Goal: Information Seeking & Learning: Learn about a topic

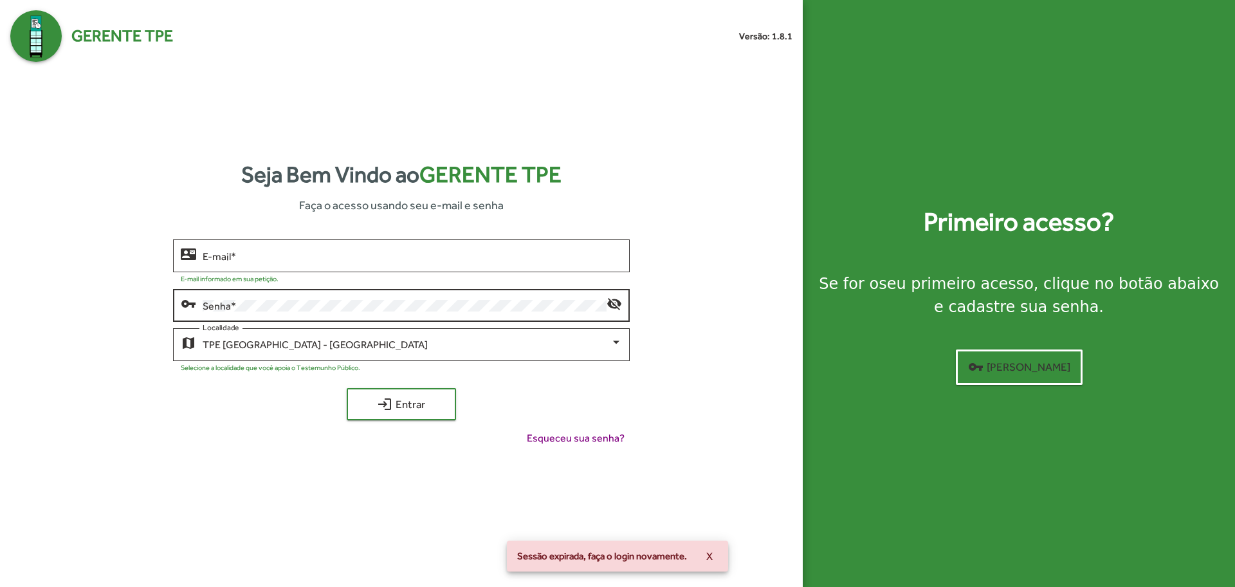
click at [367, 299] on div "Senha *" at bounding box center [404, 303] width 403 height 35
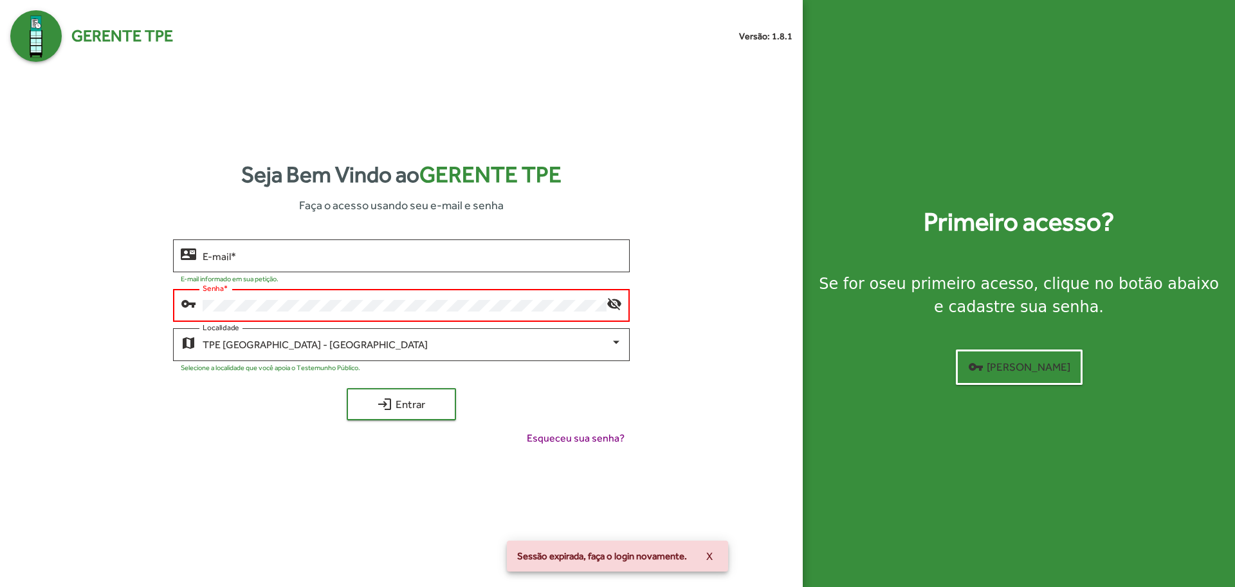
type input "**********"
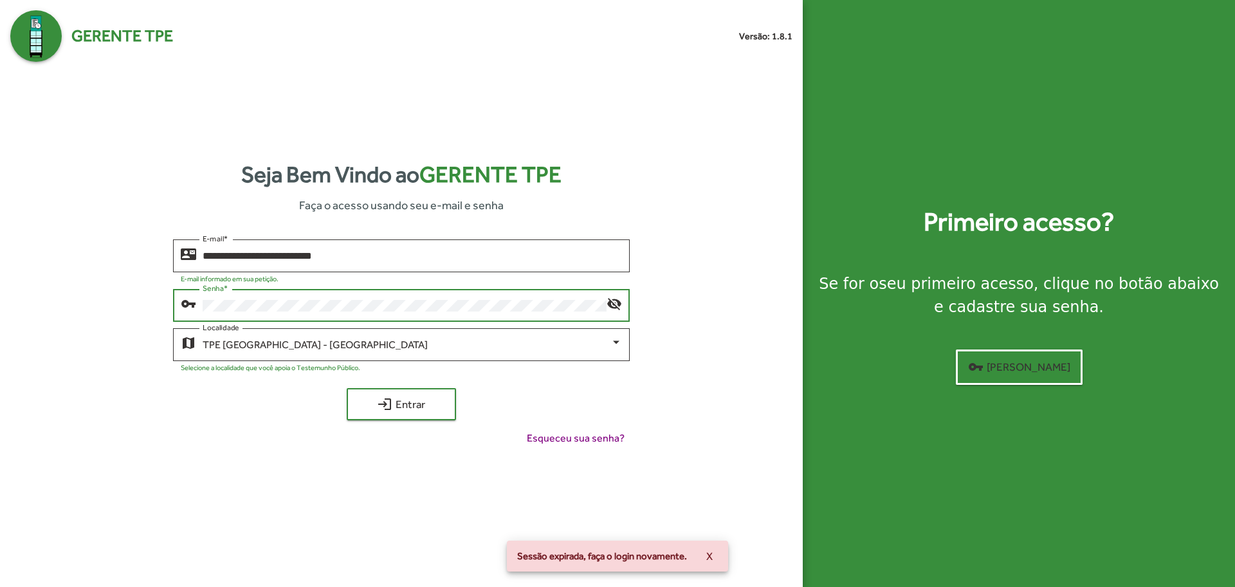
click at [410, 422] on div "**********" at bounding box center [401, 347] width 782 height 217
click at [420, 406] on span "login Entrar" at bounding box center [401, 403] width 86 height 23
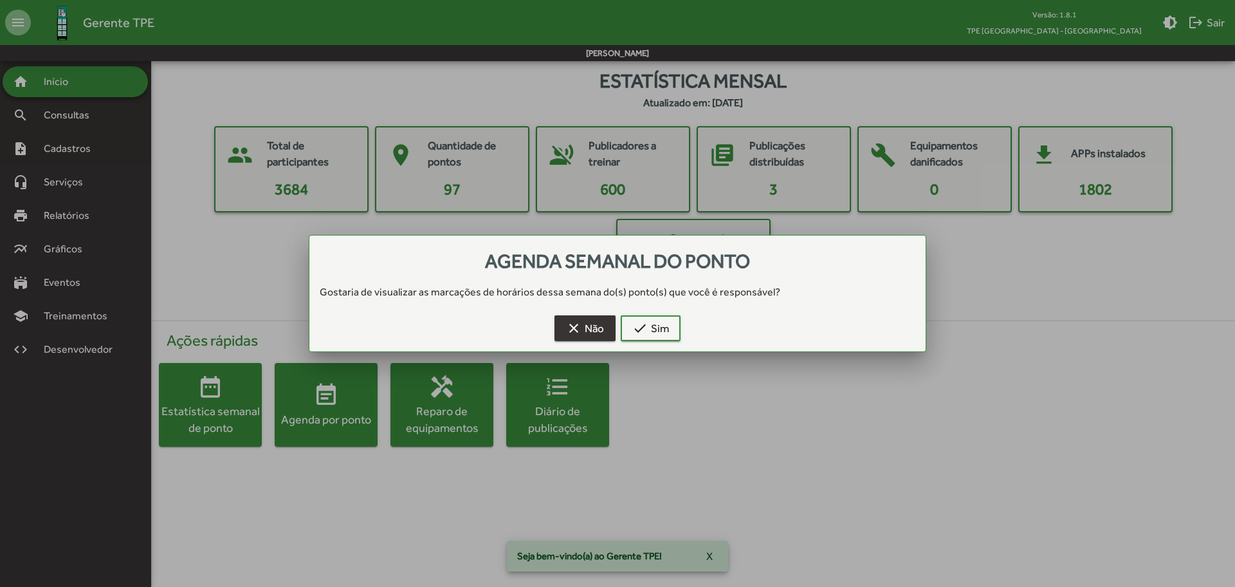
drag, startPoint x: 598, startPoint y: 327, endPoint x: 563, endPoint y: 328, distance: 34.7
click at [597, 330] on span "clear Não" at bounding box center [585, 328] width 38 height 23
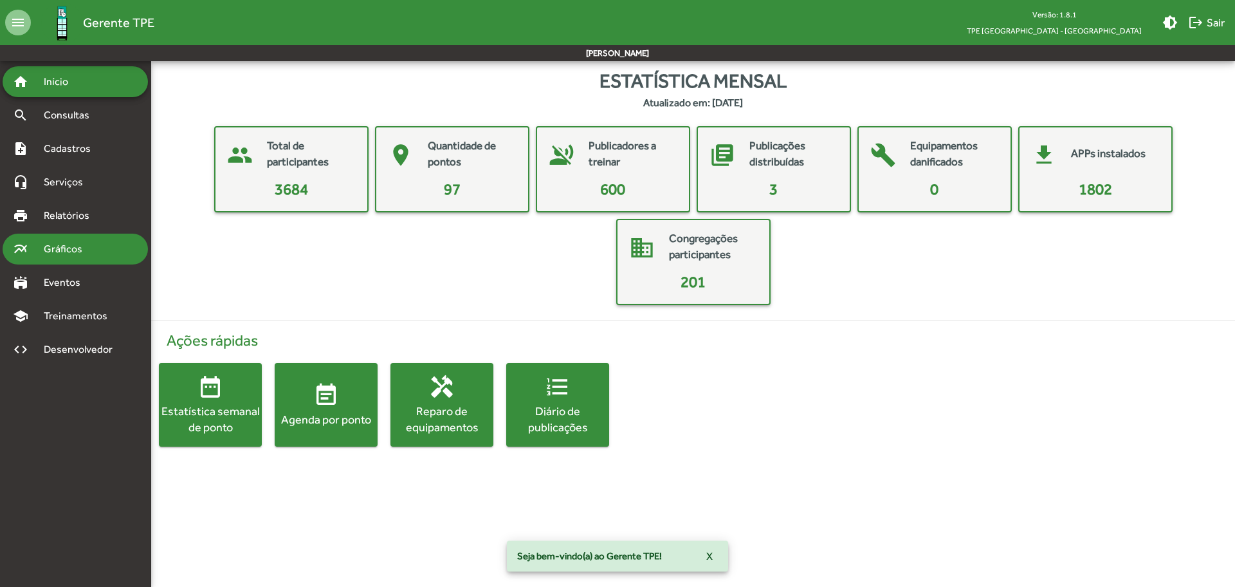
click at [88, 239] on div "multiline_chart Gráficos" at bounding box center [75, 249] width 145 height 31
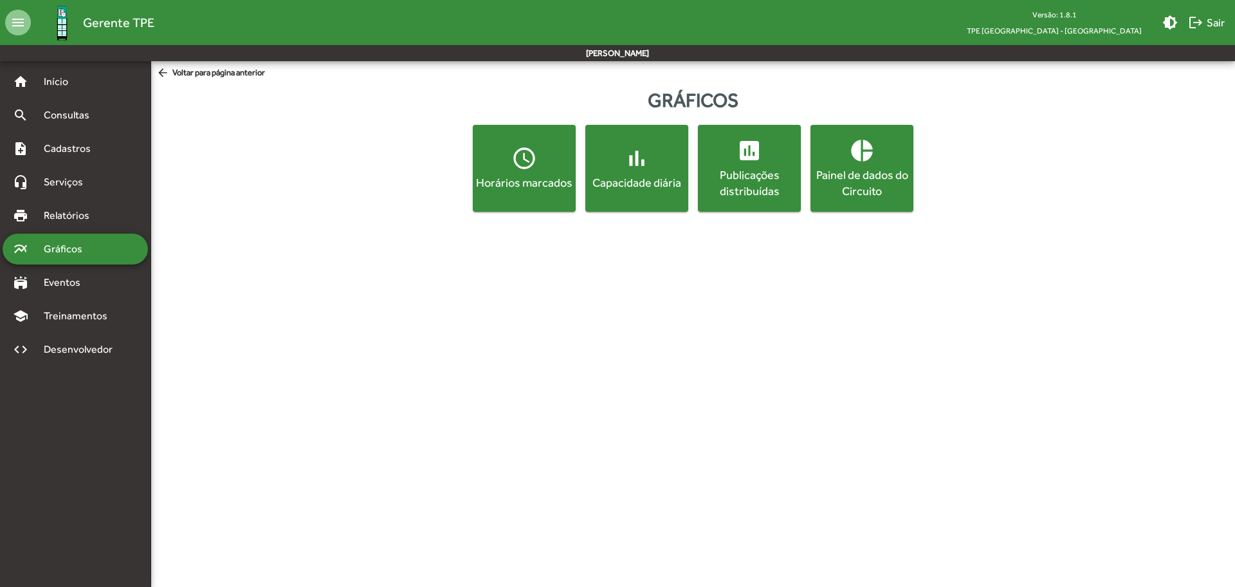
click at [511, 187] on div "Horários marcados" at bounding box center [524, 182] width 98 height 16
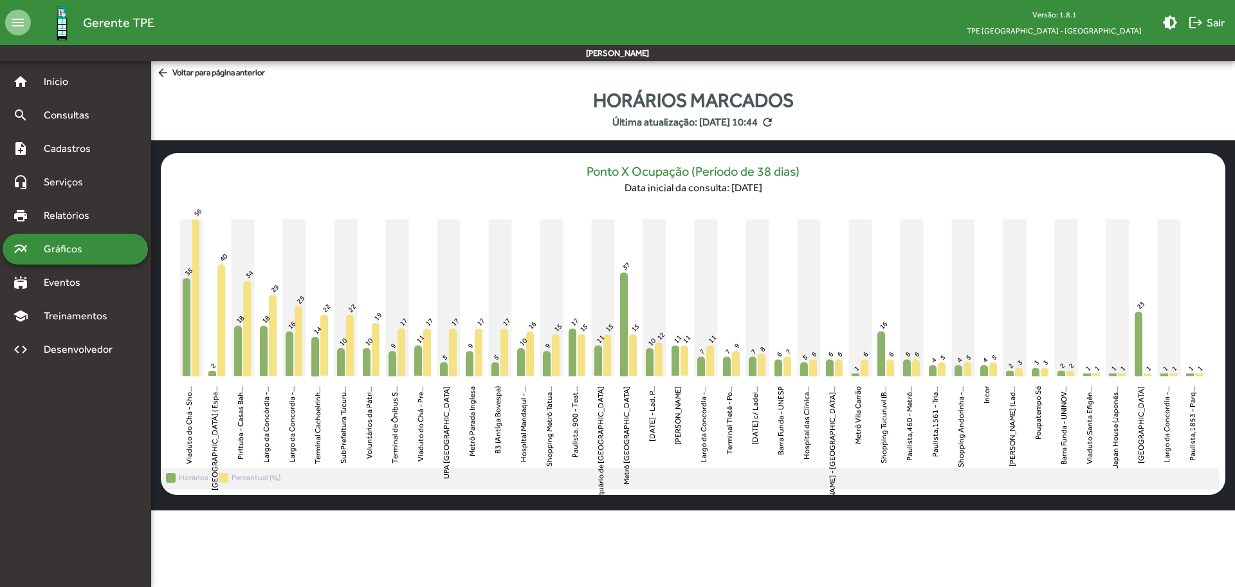
click at [175, 72] on span "arrow_back Voltar para página anterior" at bounding box center [210, 73] width 109 height 14
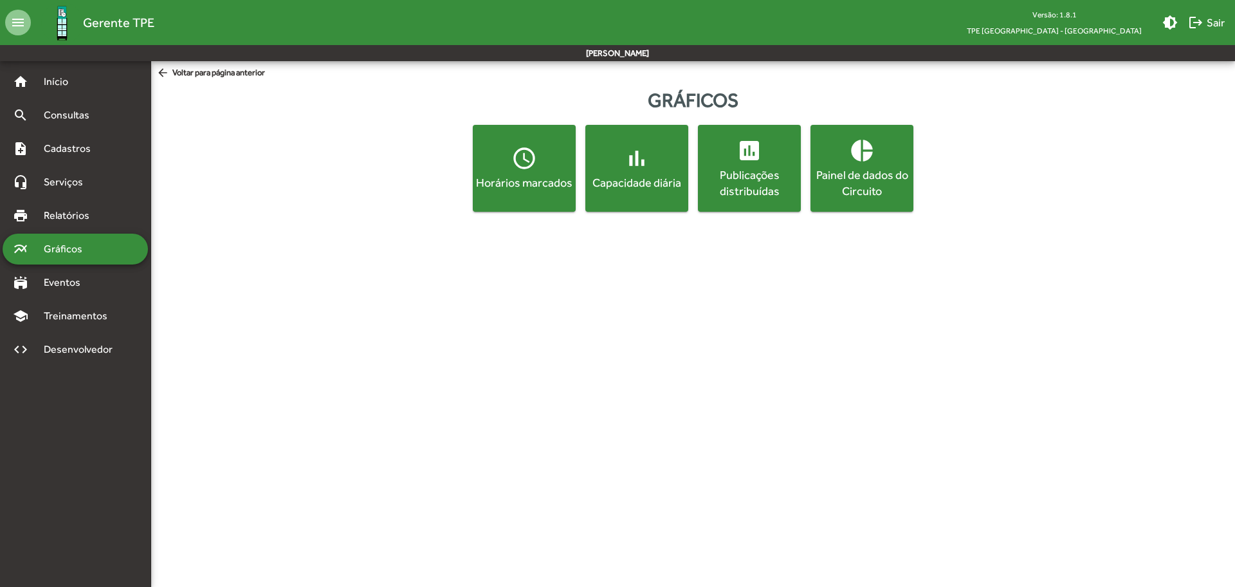
click at [643, 170] on mat-icon "bar_chart" at bounding box center [637, 158] width 26 height 26
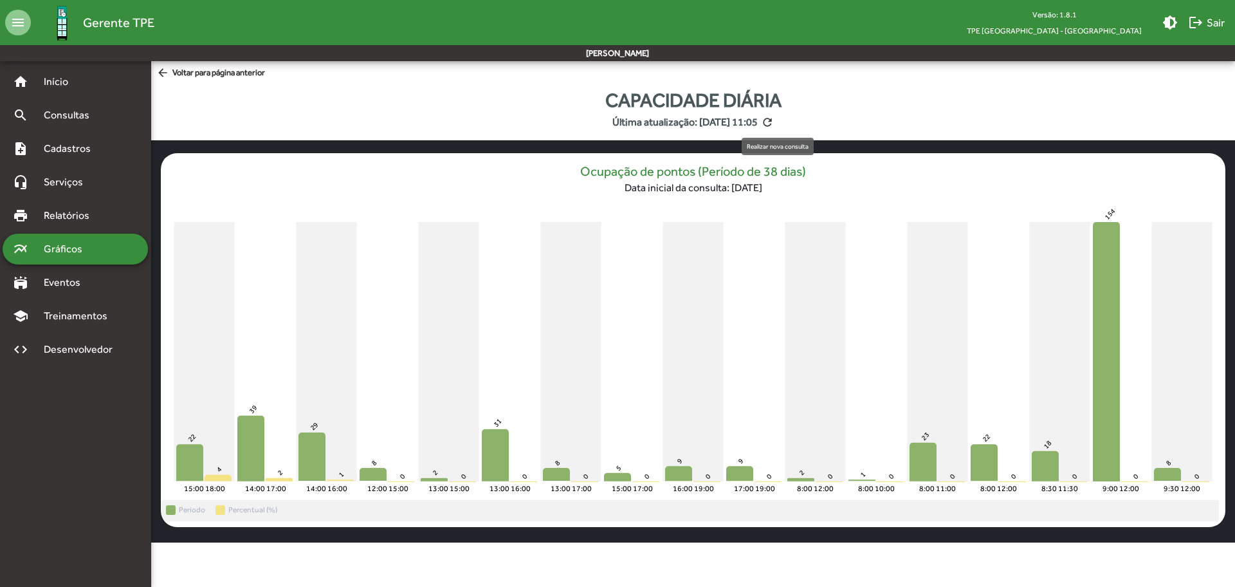
click at [774, 121] on mat-icon "refresh" at bounding box center [767, 122] width 13 height 13
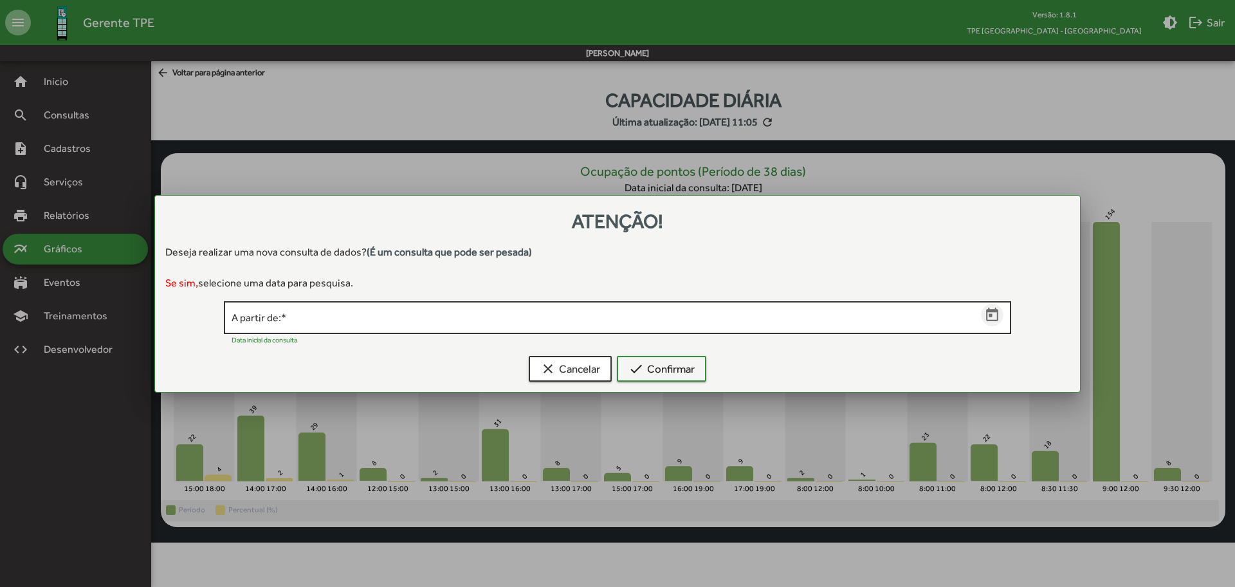
click at [993, 320] on icon "Open calendar" at bounding box center [992, 315] width 12 height 14
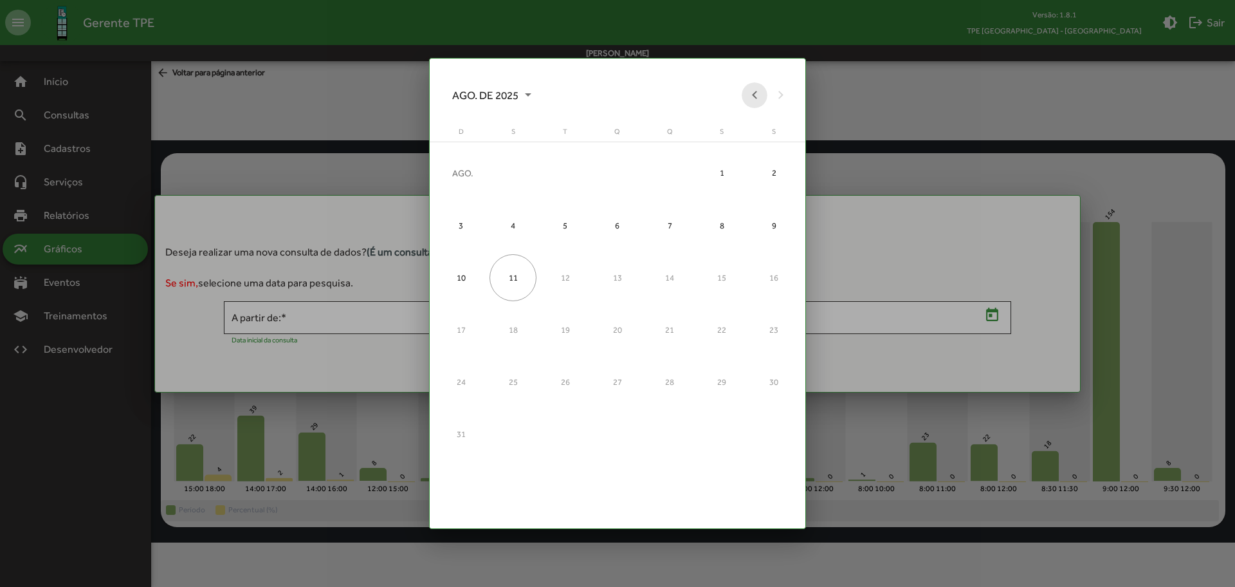
click at [757, 97] on button "Previous month" at bounding box center [755, 95] width 26 height 26
click at [566, 233] on div "1" at bounding box center [565, 225] width 47 height 47
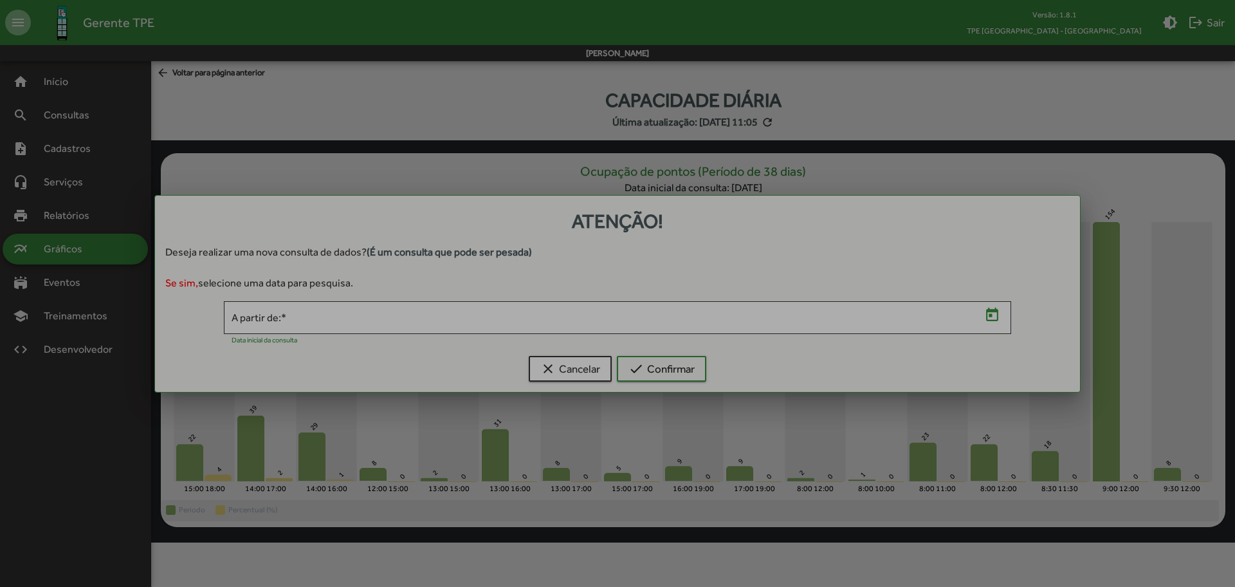
type input "**********"
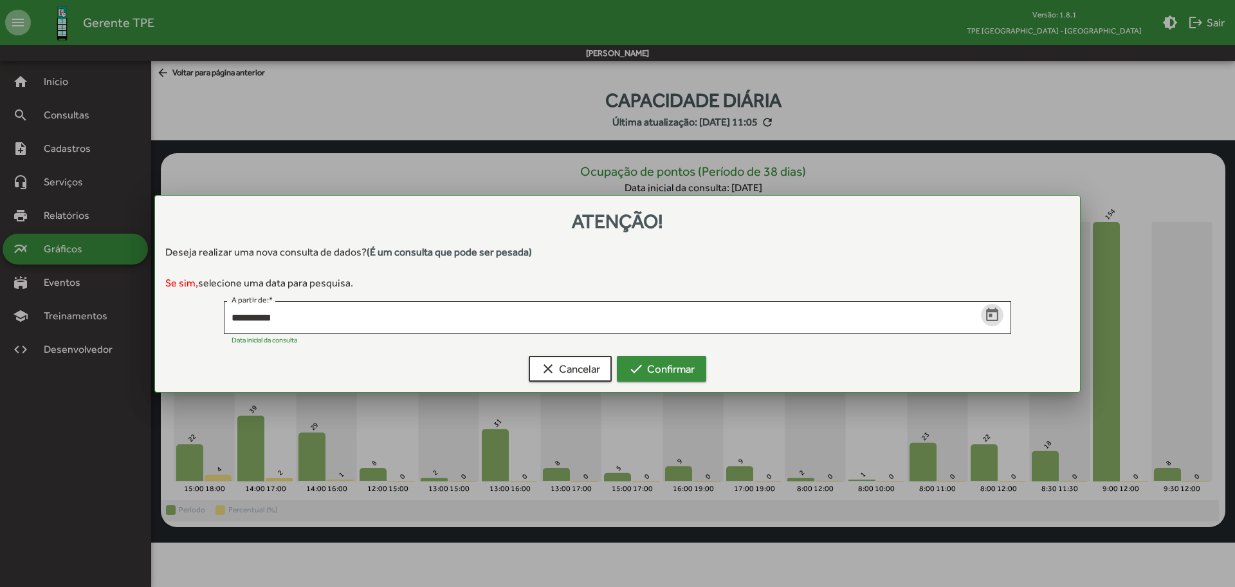
click at [685, 367] on span "check Confirmar" at bounding box center [662, 368] width 66 height 23
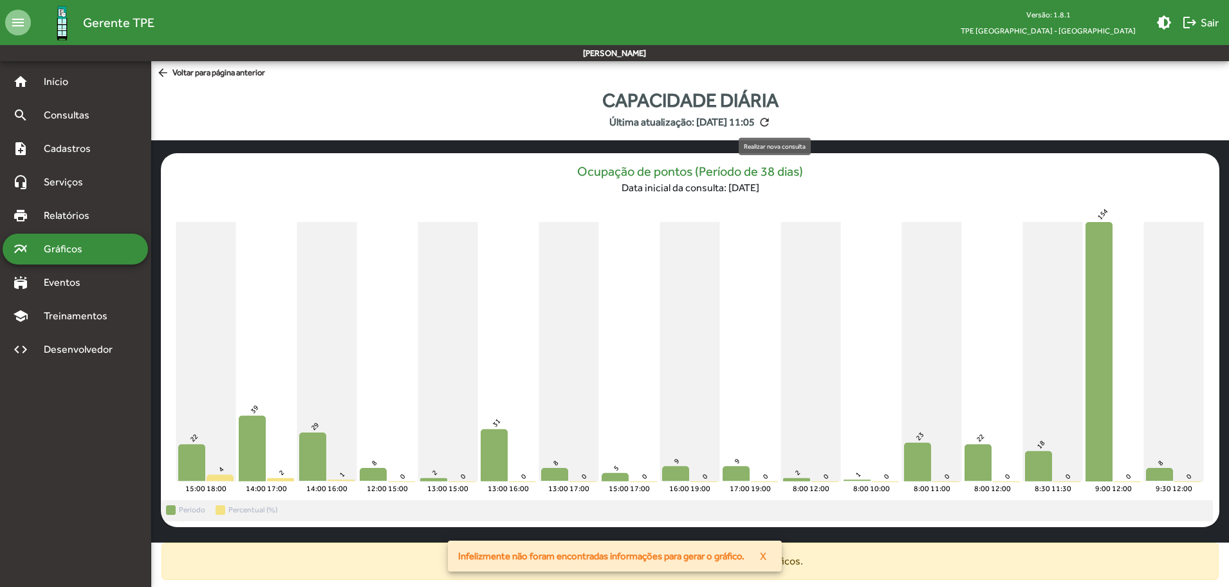
click at [771, 123] on mat-icon "refresh" at bounding box center [764, 122] width 13 height 13
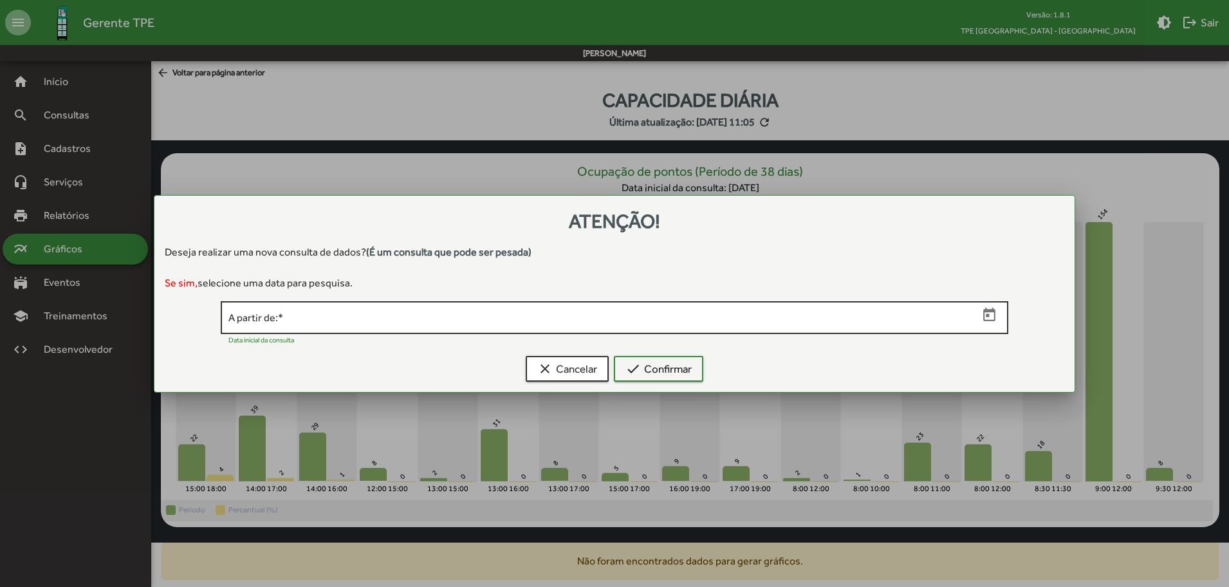
click at [986, 315] on icon "Open calendar" at bounding box center [989, 315] width 17 height 17
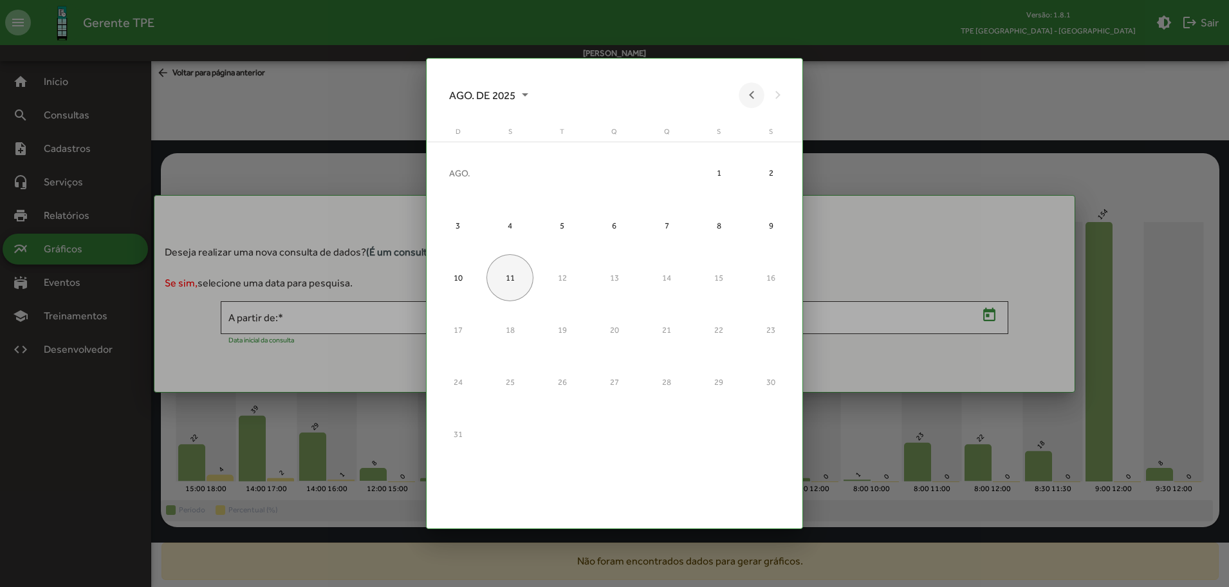
click at [751, 96] on button "Previous month" at bounding box center [752, 95] width 26 height 26
click at [561, 222] on div "1" at bounding box center [562, 225] width 47 height 47
type input "**********"
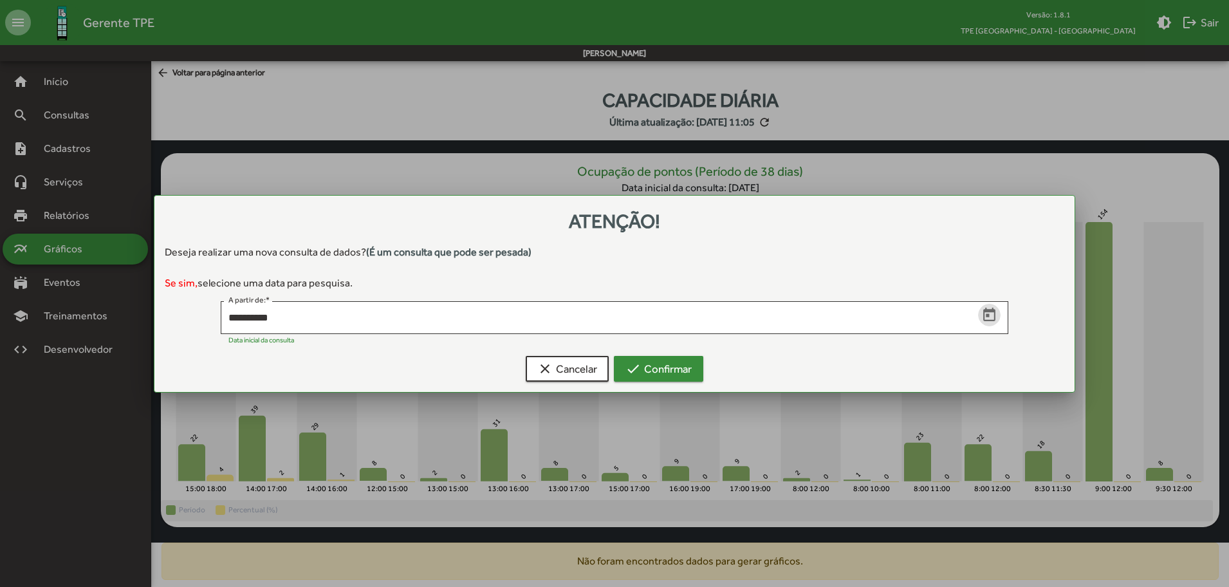
click at [659, 367] on span "check Confirmar" at bounding box center [658, 368] width 66 height 23
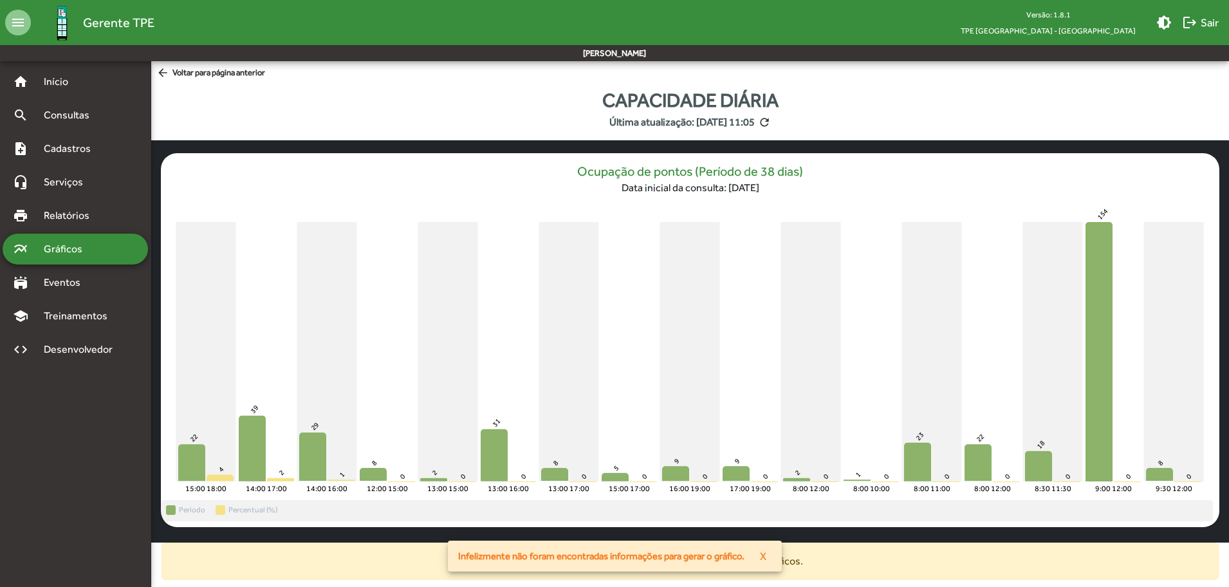
click at [659, 367] on icon "15:00 18:00 15:00 18:00 14:00 17:00 14:00 17:00 14:00 16:00 14:00 16:00 12:00 1…" at bounding box center [690, 350] width 1058 height 299
click at [188, 74] on span "arrow_back Voltar para página anterior" at bounding box center [210, 73] width 109 height 14
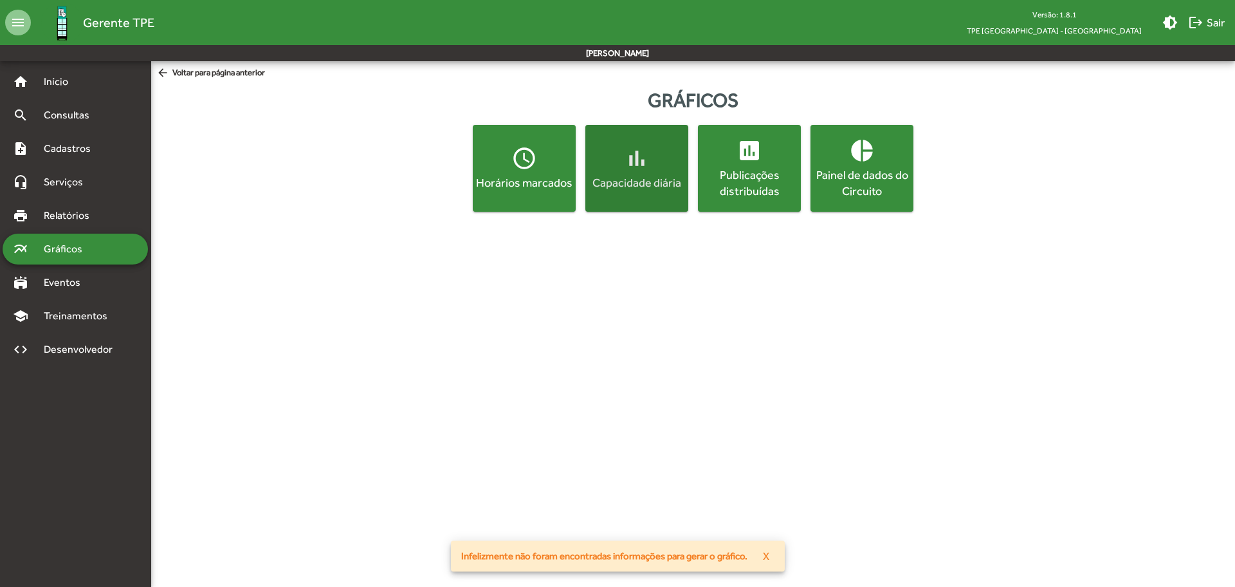
click at [636, 180] on div "Capacidade diária" at bounding box center [637, 182] width 98 height 16
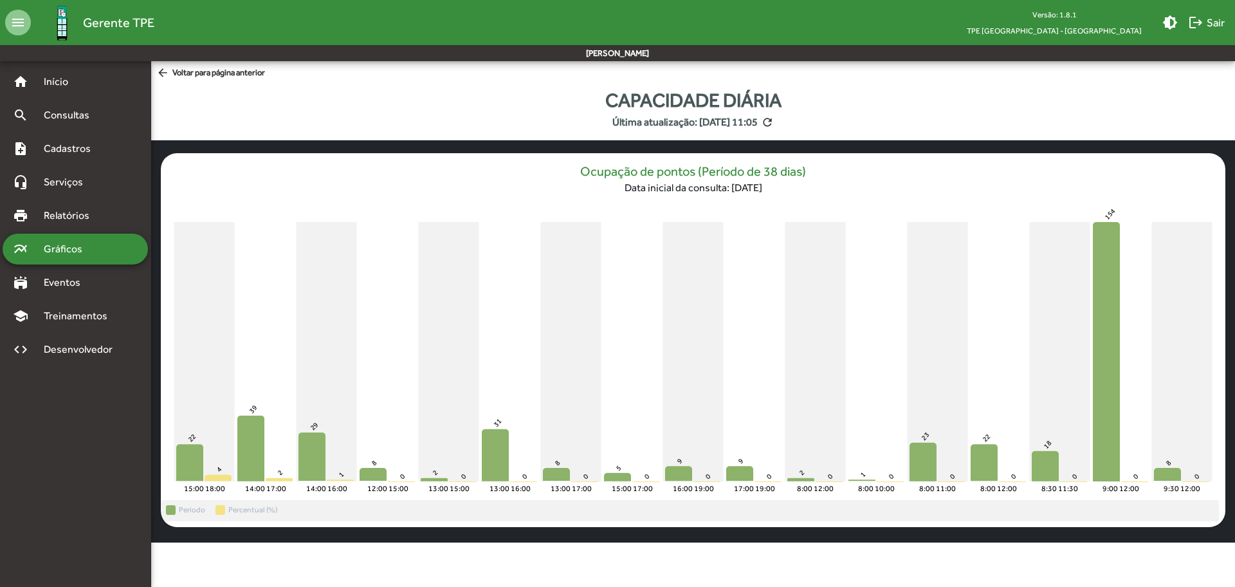
click at [232, 76] on span "arrow_back Voltar para página anterior" at bounding box center [210, 73] width 109 height 14
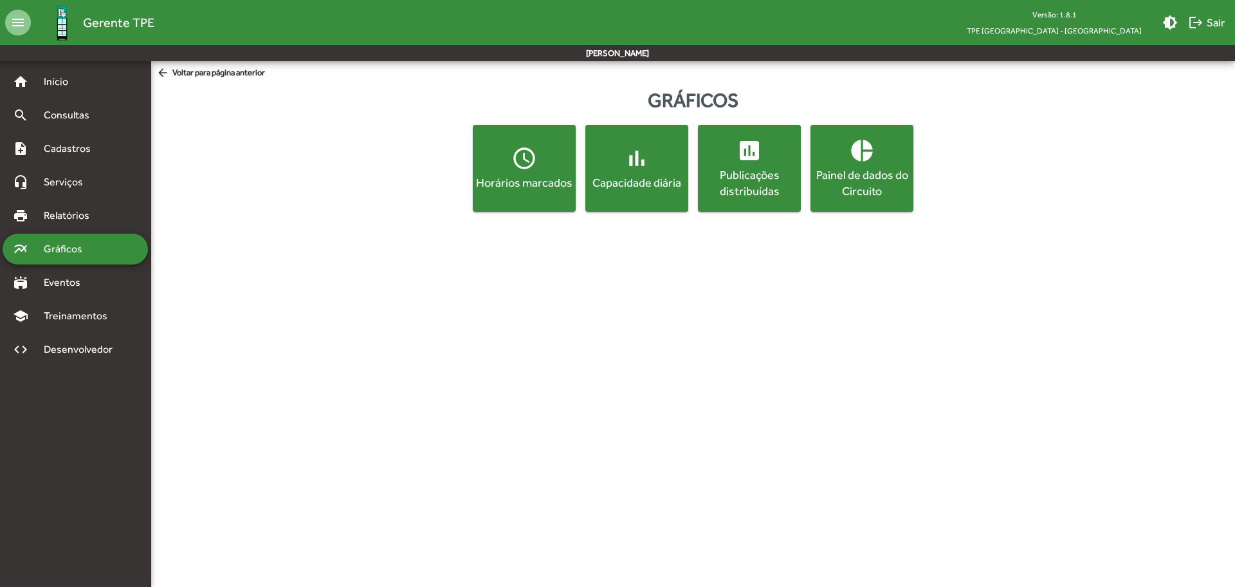
click at [764, 196] on div "Publicações distribuídas" at bounding box center [750, 183] width 98 height 32
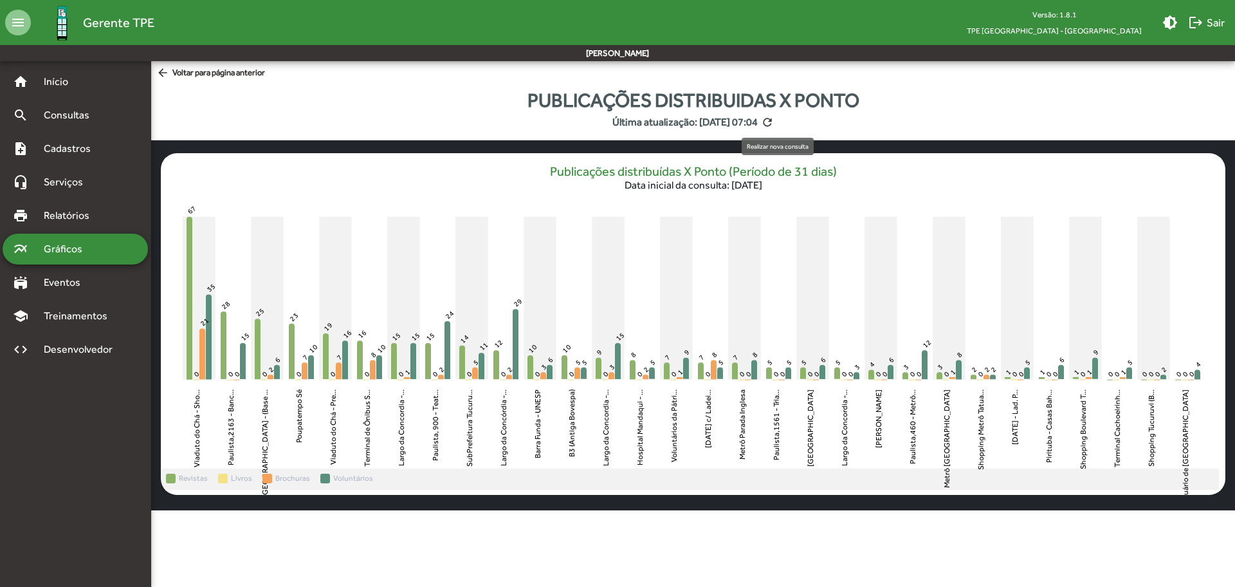
click at [774, 125] on mat-icon "refresh" at bounding box center [767, 122] width 13 height 13
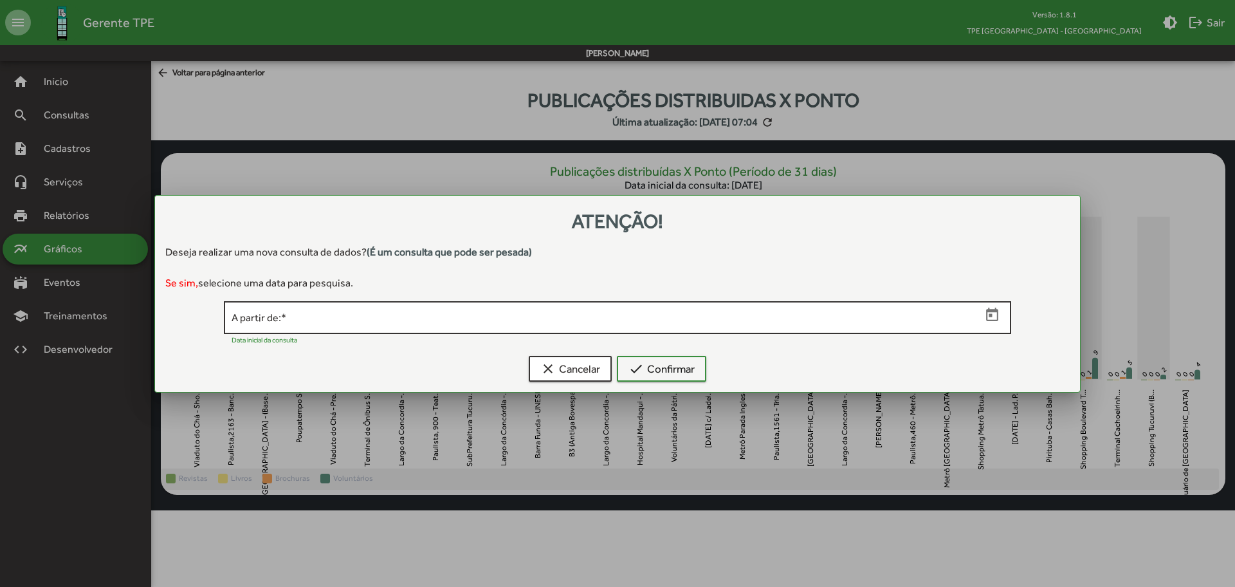
click at [993, 318] on icon "Open calendar" at bounding box center [992, 315] width 17 height 17
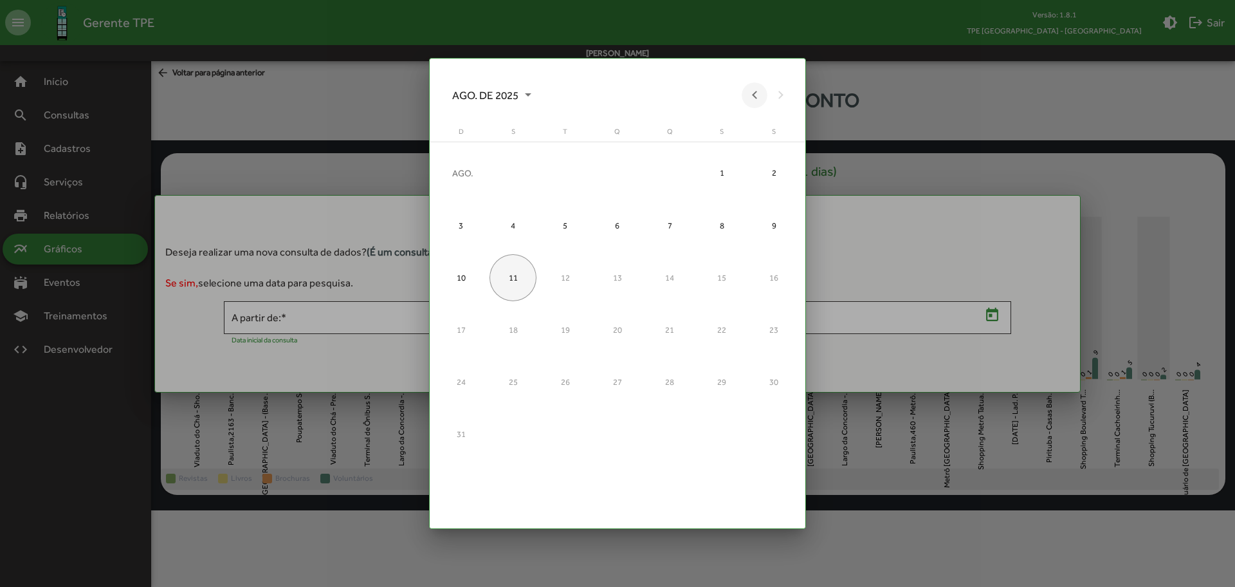
click at [755, 97] on button "Previous month" at bounding box center [755, 95] width 26 height 26
click at [567, 228] on div "1" at bounding box center [565, 225] width 47 height 47
type input "**********"
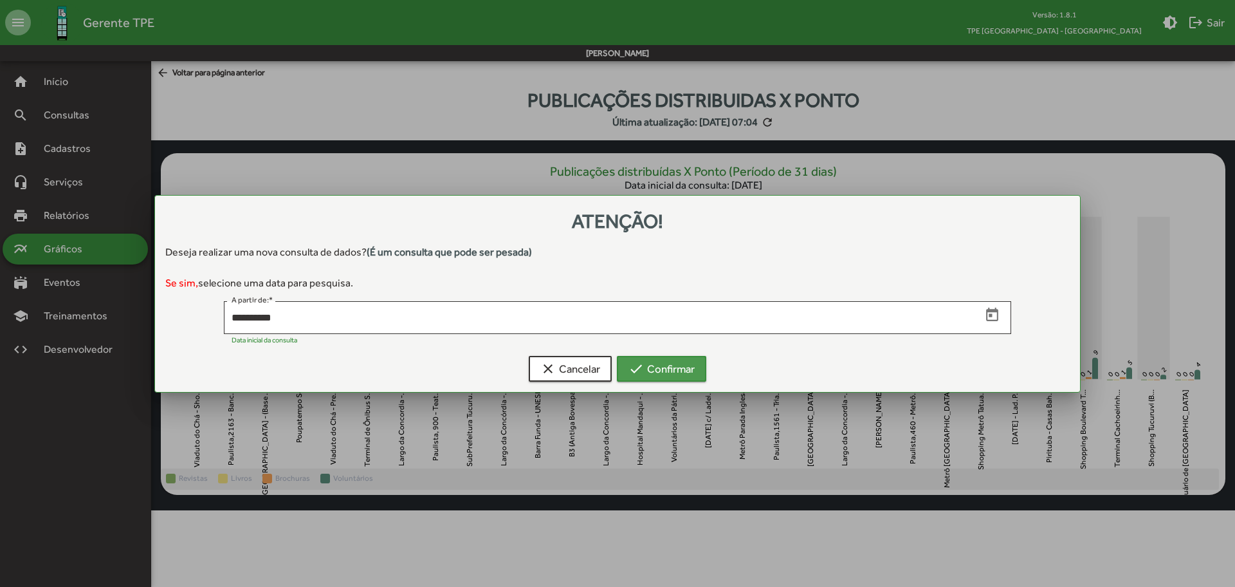
click at [665, 369] on span "check Confirmar" at bounding box center [662, 368] width 66 height 23
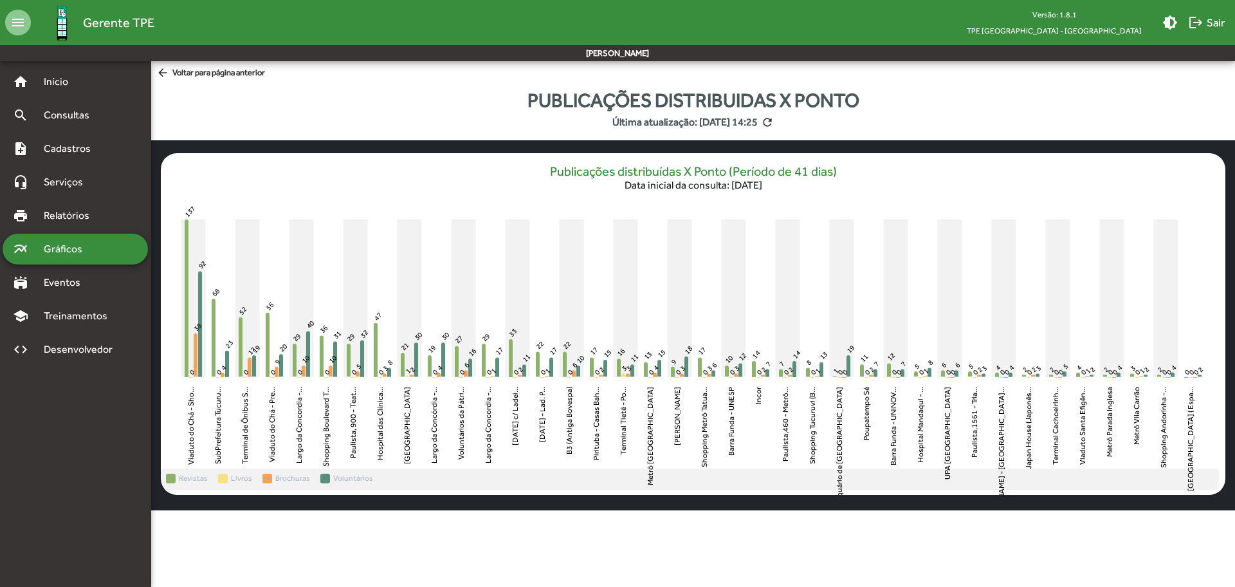
click at [245, 72] on span "arrow_back Voltar para página anterior" at bounding box center [210, 73] width 109 height 14
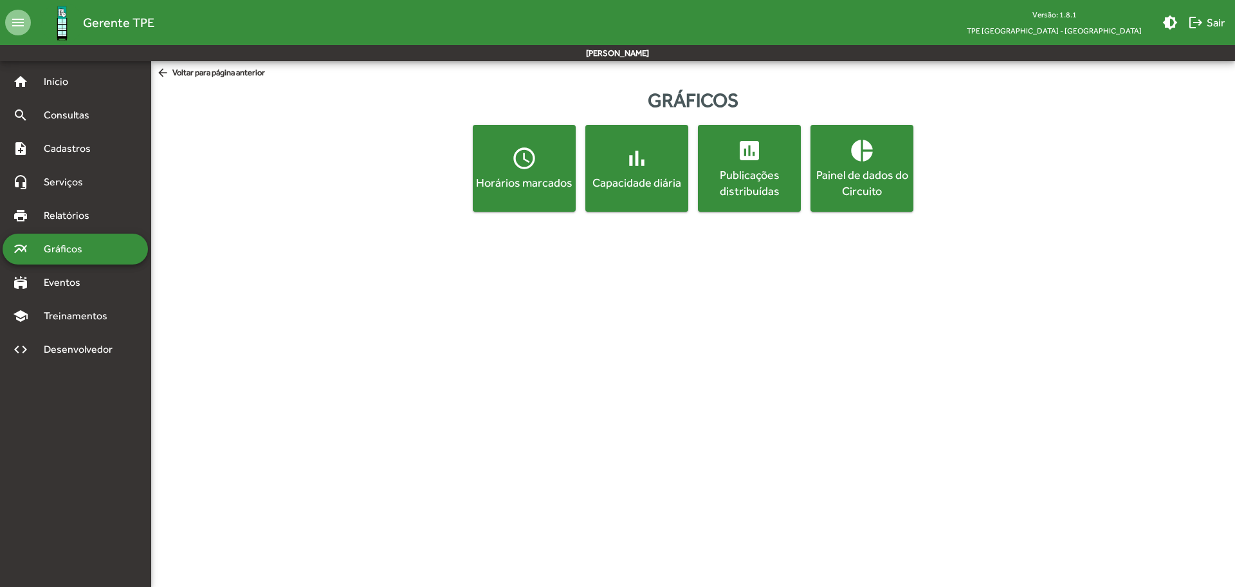
click at [886, 174] on div "Painel de dados do Circuito" at bounding box center [862, 183] width 98 height 32
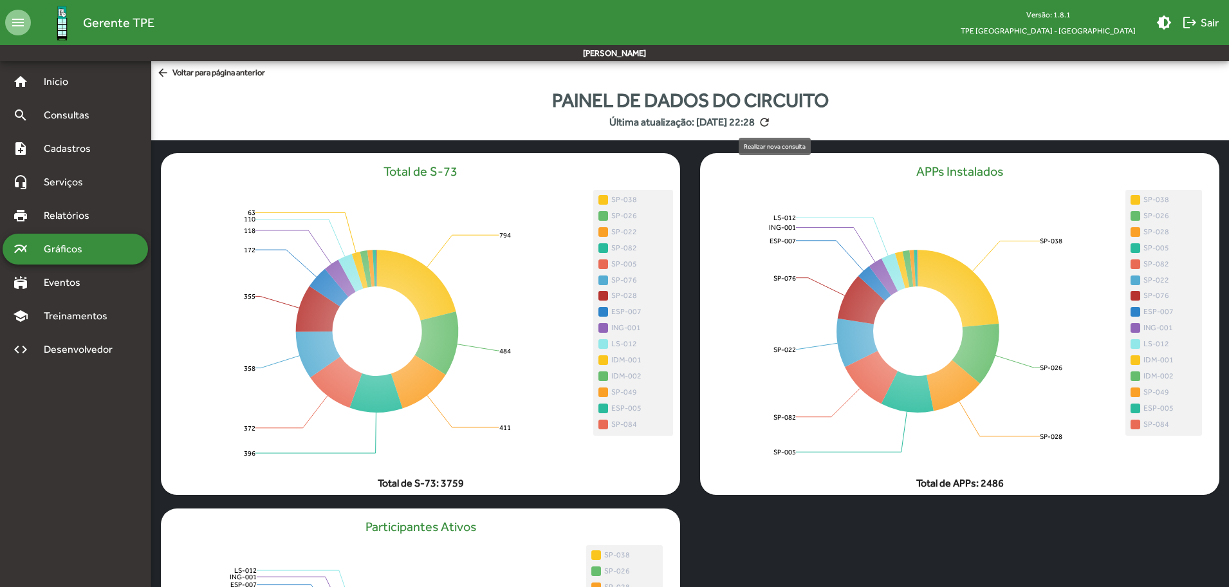
click at [771, 126] on mat-icon "refresh" at bounding box center [764, 122] width 13 height 13
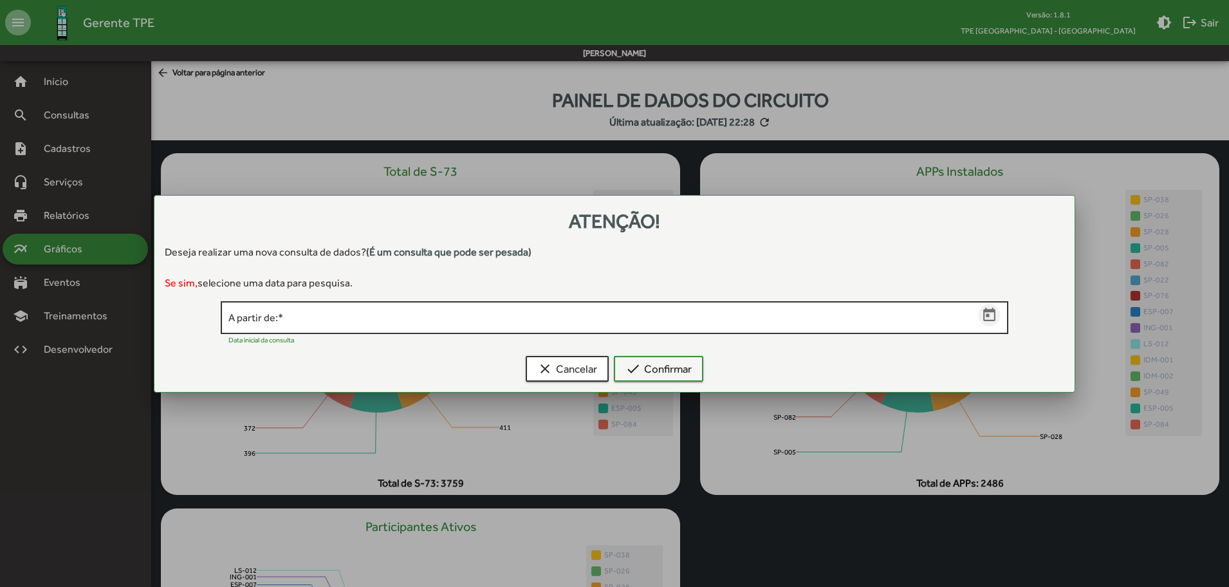
click at [988, 314] on icon "Open calendar" at bounding box center [989, 315] width 12 height 14
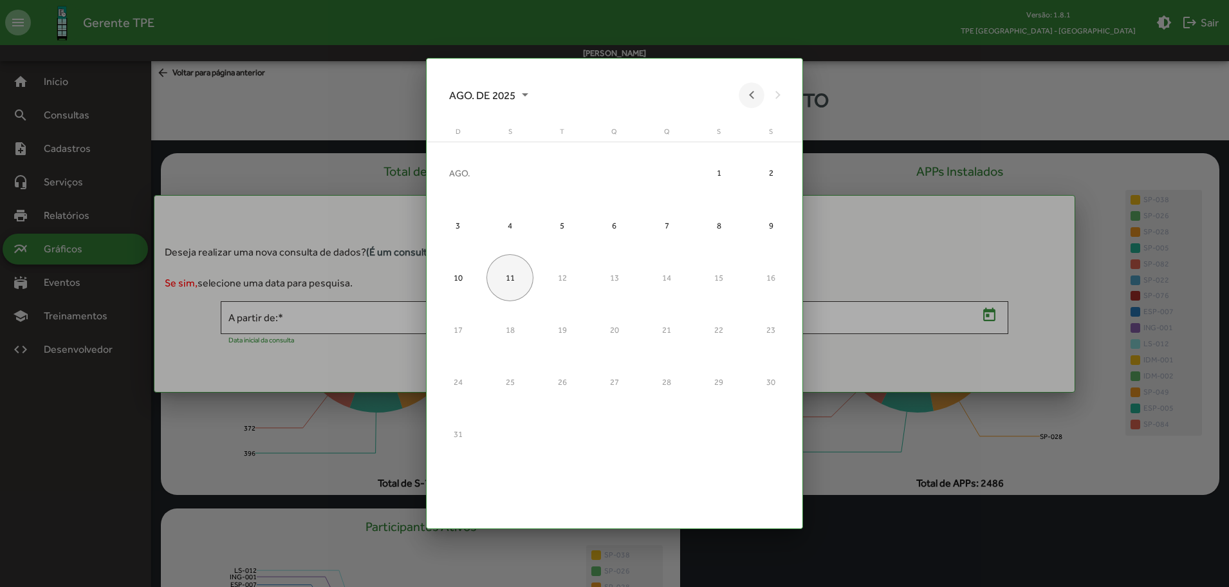
click at [751, 95] on button "Previous month" at bounding box center [752, 95] width 26 height 26
click at [558, 223] on div "1" at bounding box center [562, 225] width 47 height 47
type input "**********"
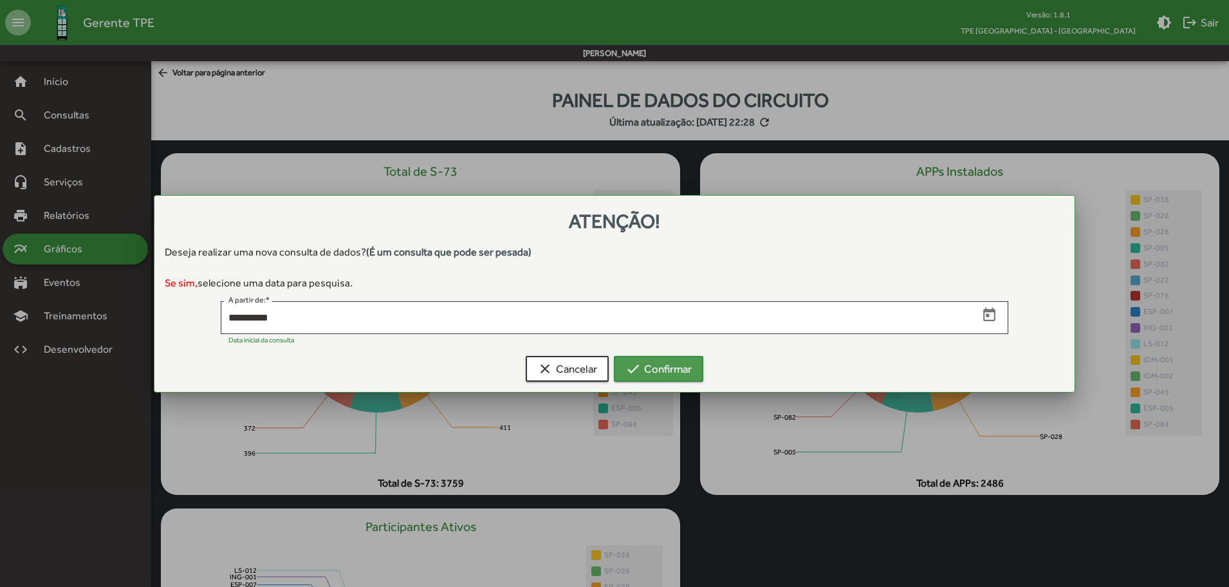
click at [638, 368] on mat-icon "check" at bounding box center [632, 368] width 15 height 15
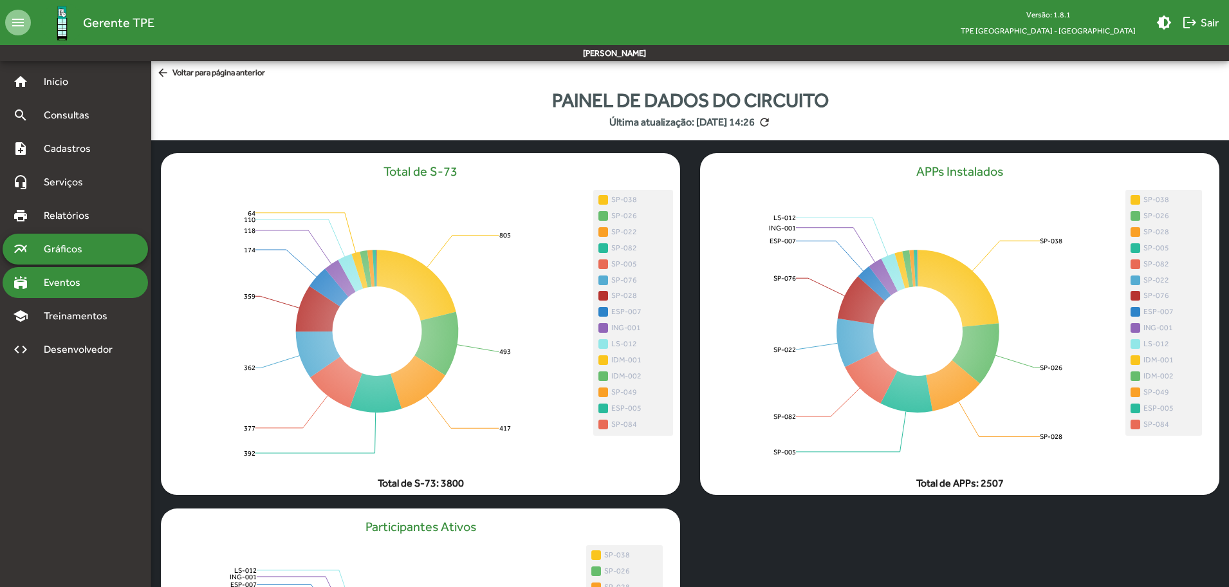
click at [80, 288] on span "Eventos" at bounding box center [67, 282] width 62 height 15
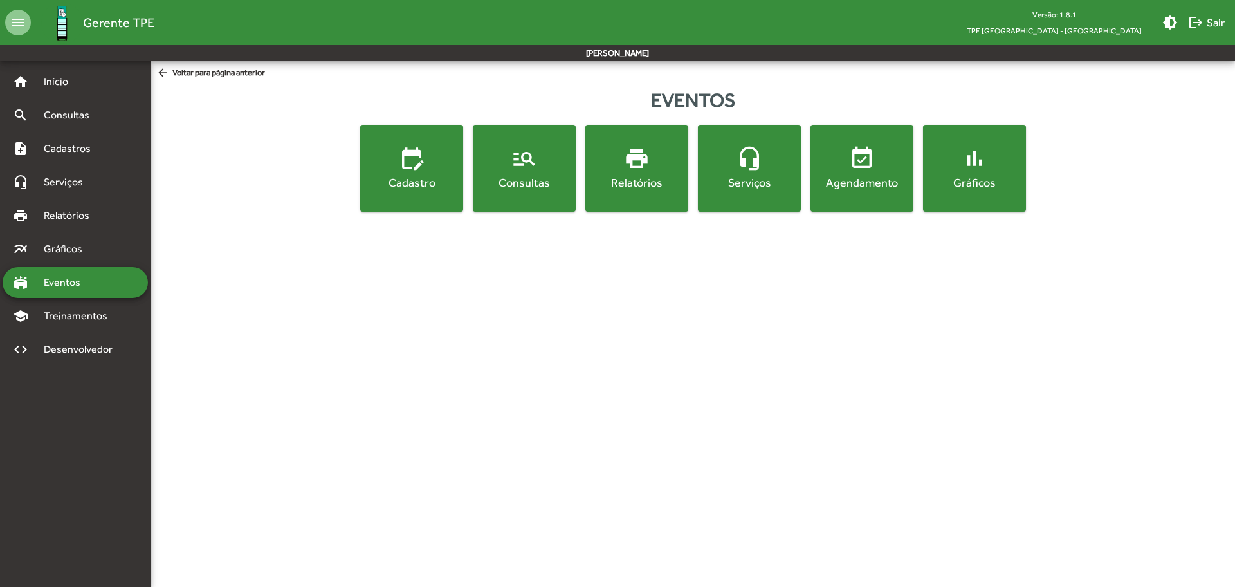
click at [717, 227] on html "menu Gerente TPE Versão: 1.8.1 TPE [GEOGRAPHIC_DATA] - Centro brightness_medium…" at bounding box center [617, 113] width 1235 height 227
click at [775, 187] on div "Serviços" at bounding box center [750, 182] width 98 height 16
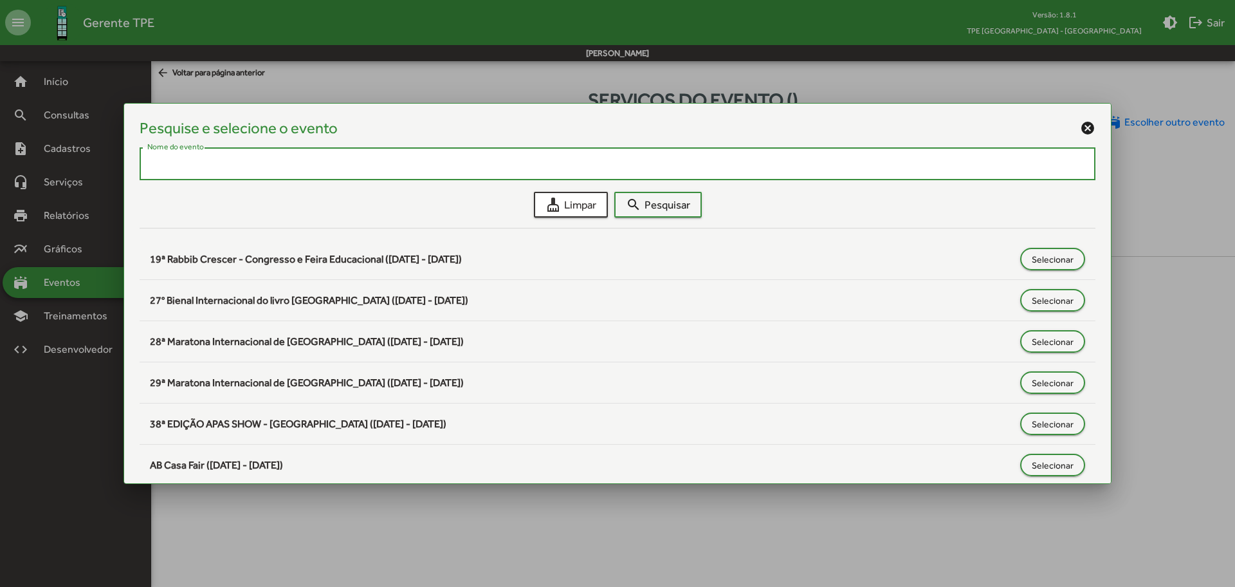
click at [1074, 129] on div "Pesquise e selecione o evento cancel" at bounding box center [618, 128] width 956 height 19
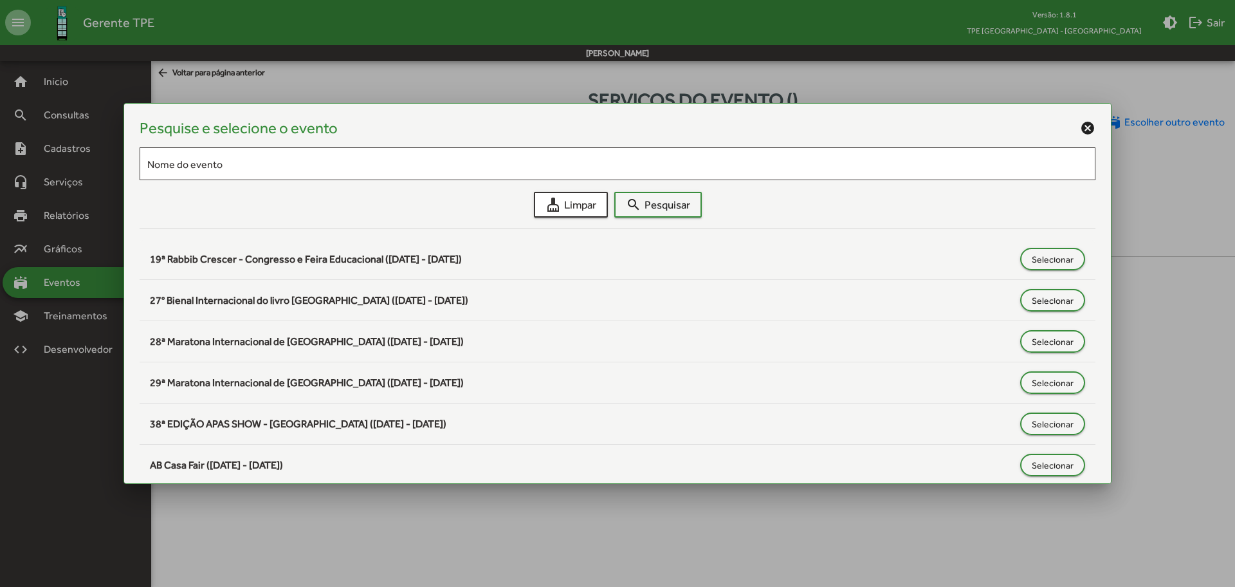
click at [67, 112] on div at bounding box center [617, 293] width 1235 height 587
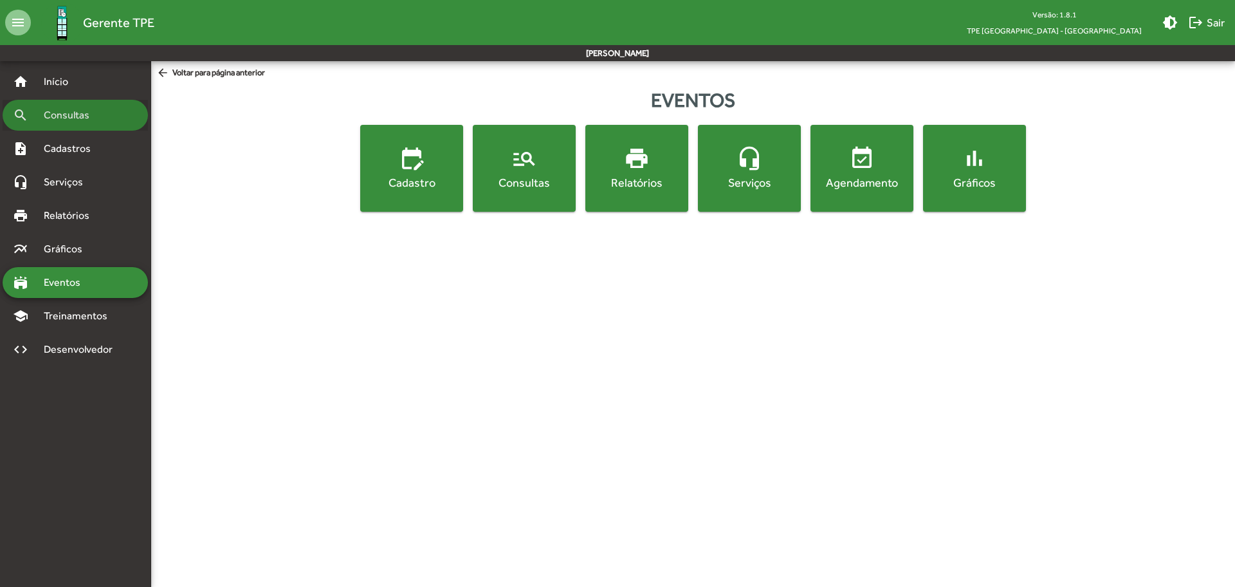
click at [82, 124] on div "search Consultas" at bounding box center [75, 115] width 145 height 31
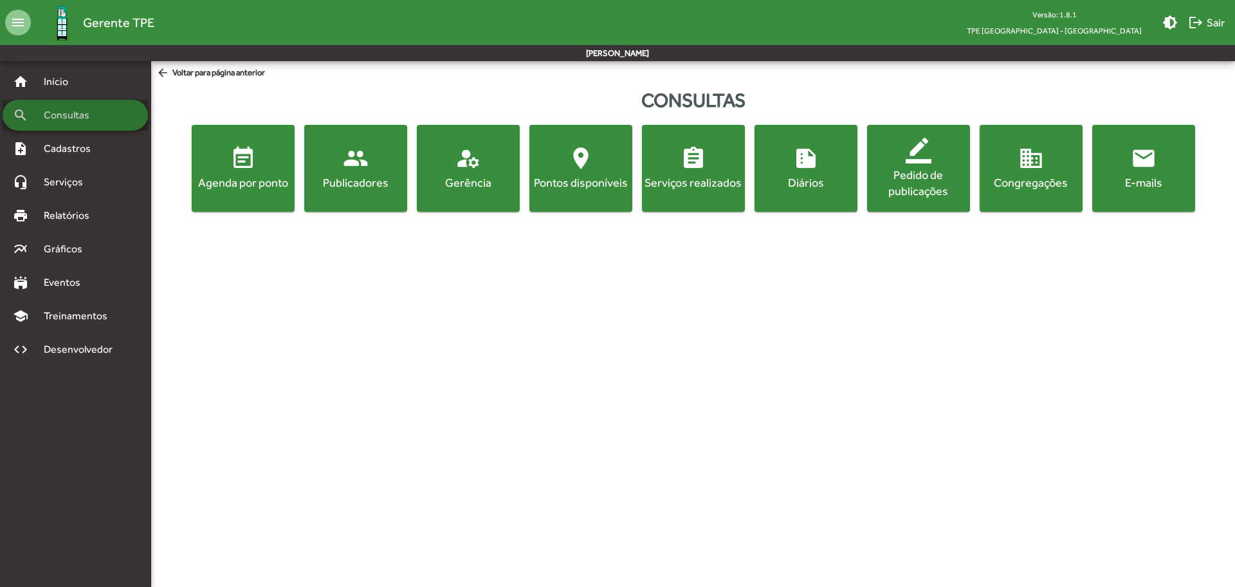
click at [80, 121] on span "Consultas" at bounding box center [71, 114] width 70 height 15
click at [703, 187] on div "Serviços realizados" at bounding box center [694, 182] width 98 height 16
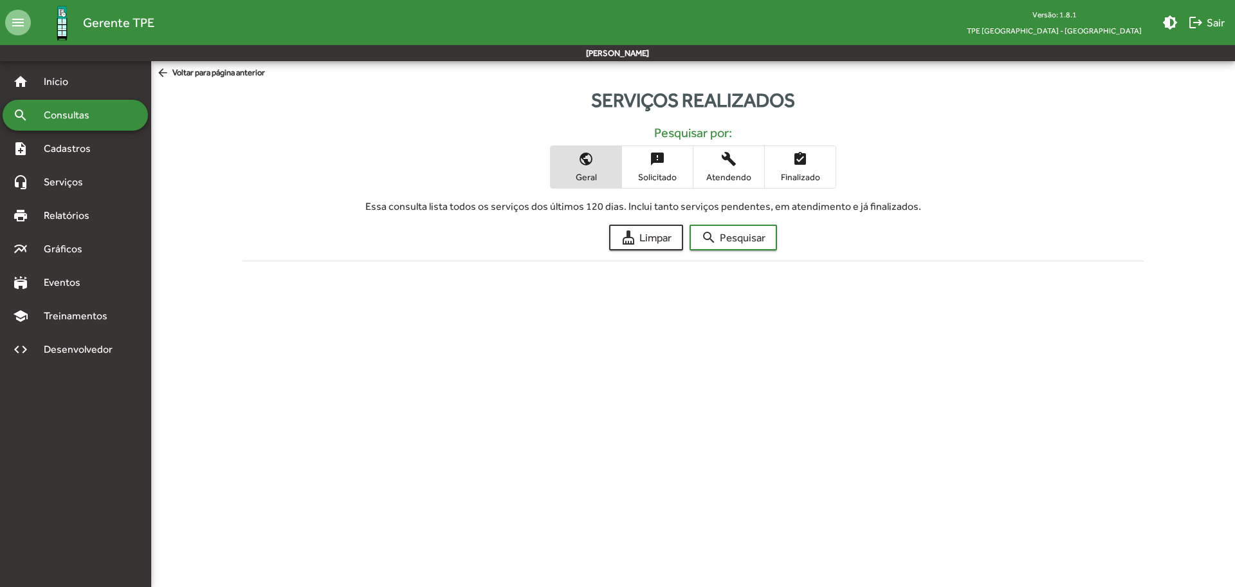
click at [590, 179] on span "Geral" at bounding box center [586, 177] width 64 height 12
click at [730, 239] on span "search Pesquisar" at bounding box center [733, 237] width 64 height 23
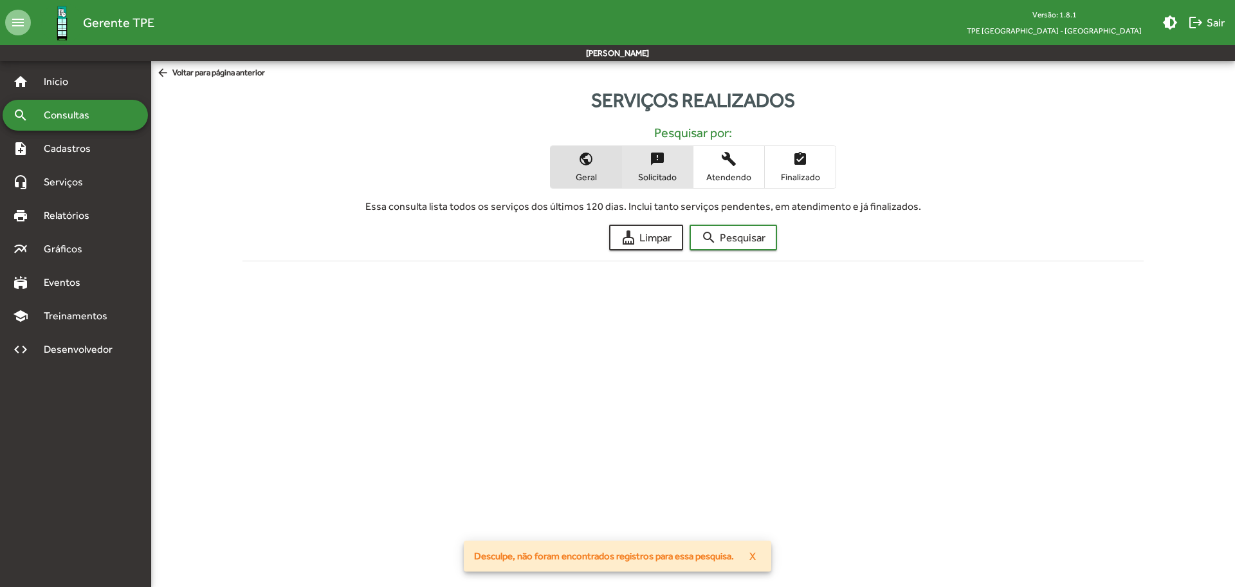
click at [652, 174] on span "Solicitado" at bounding box center [657, 177] width 64 height 12
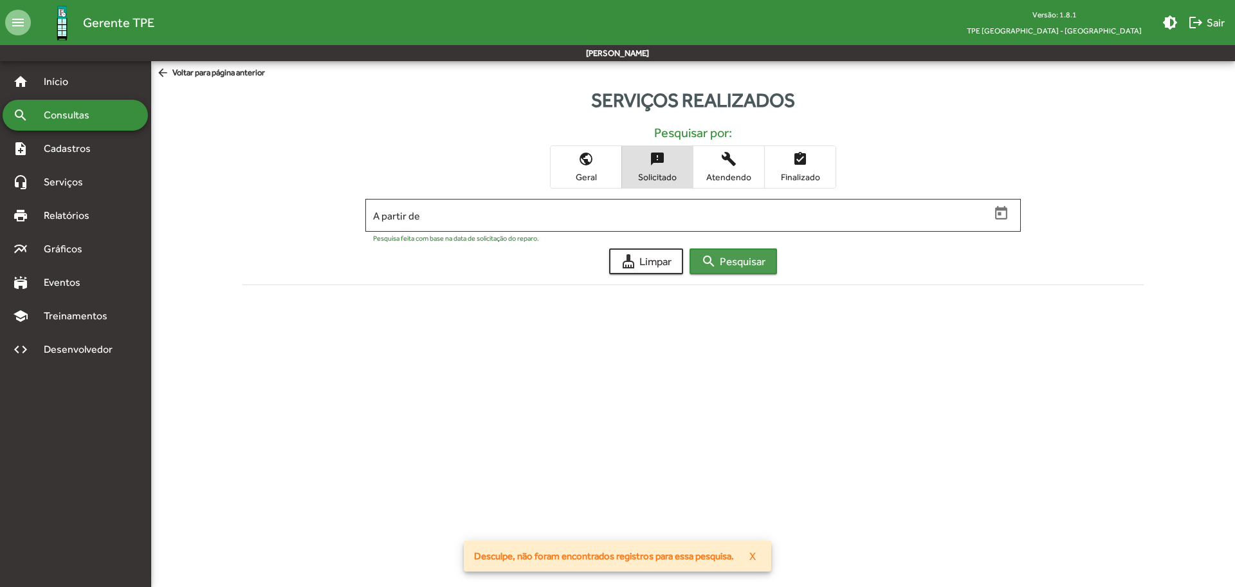
click at [734, 265] on span "search Pesquisar" at bounding box center [733, 261] width 64 height 23
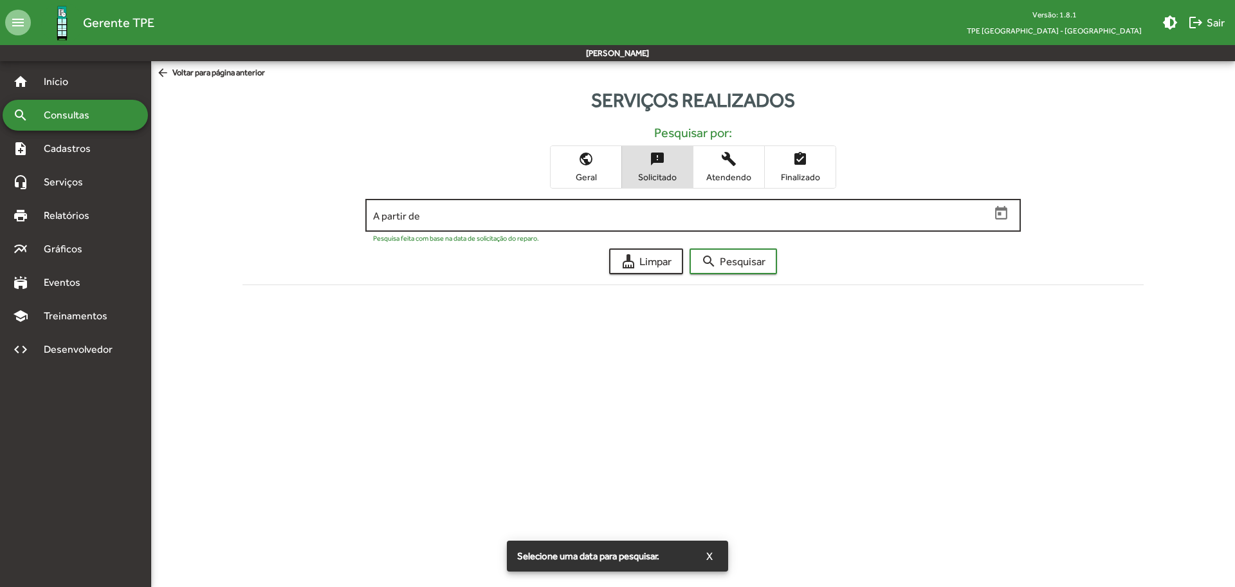
click at [663, 210] on input "A partir de" at bounding box center [681, 216] width 617 height 12
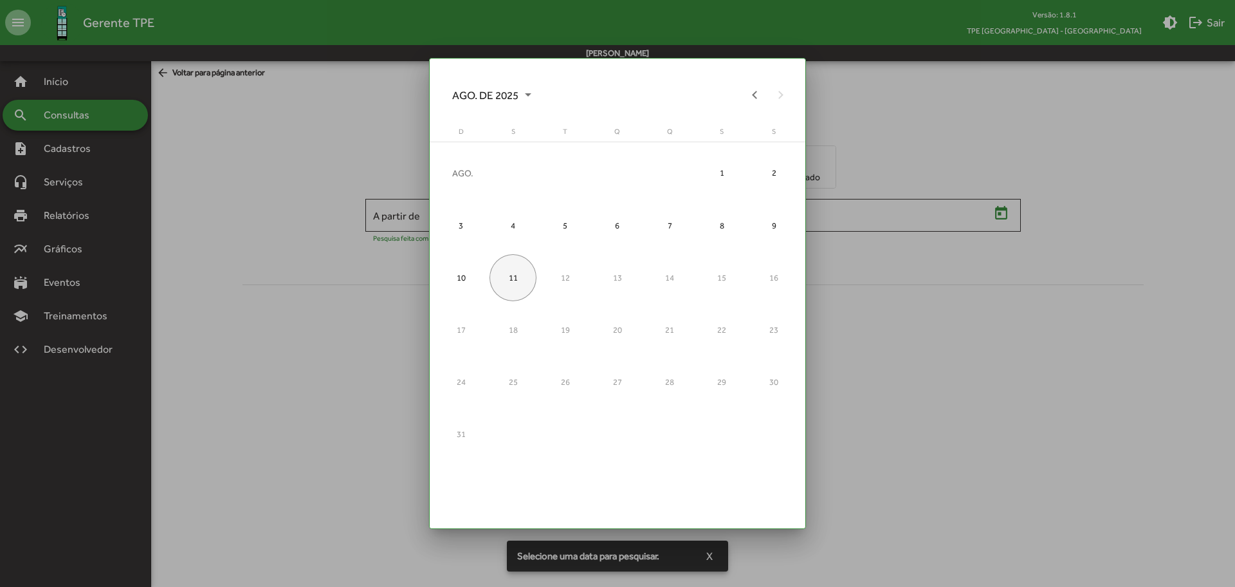
click at [480, 93] on span "AGO. DE 2025" at bounding box center [491, 95] width 79 height 23
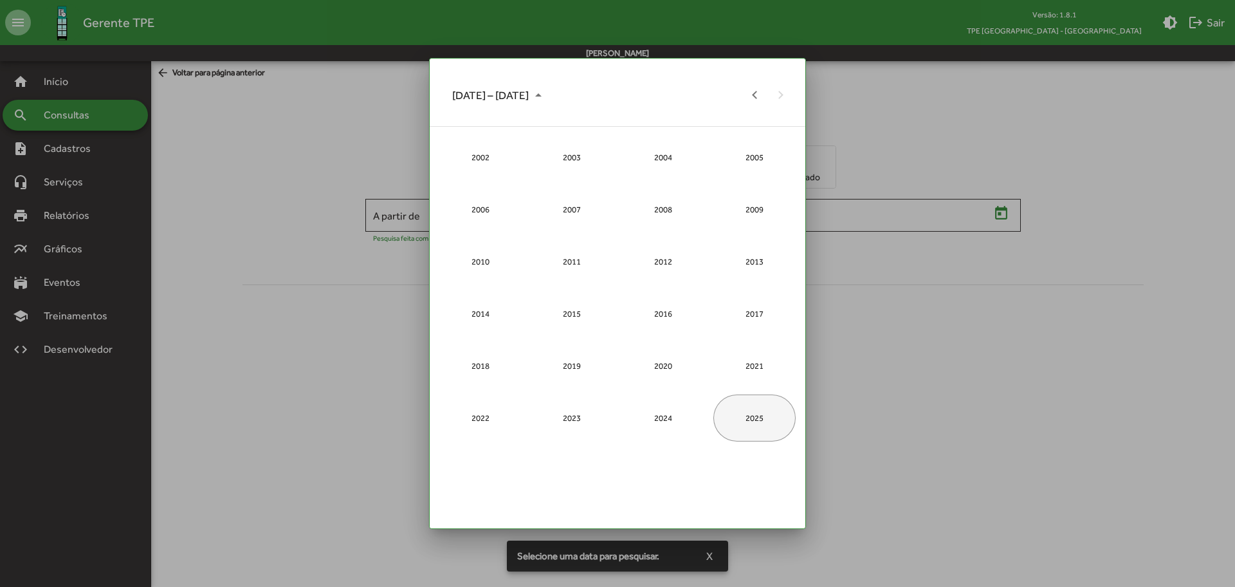
click at [741, 414] on div "2025" at bounding box center [755, 417] width 82 height 47
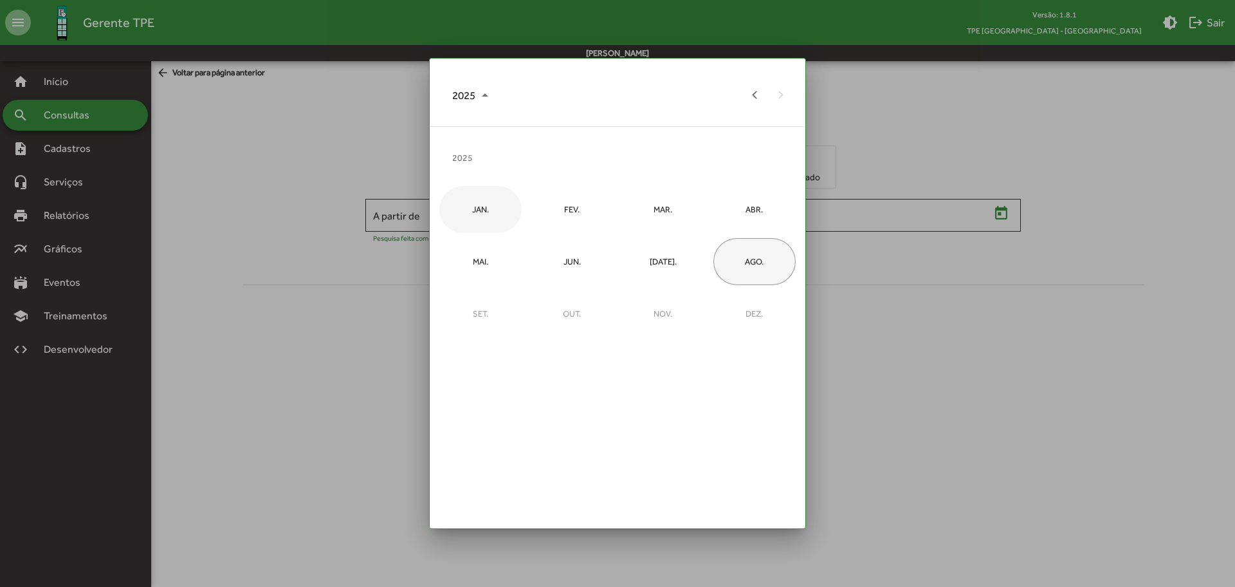
click at [477, 214] on div "JAN." at bounding box center [480, 209] width 82 height 47
click at [616, 175] on div "1" at bounding box center [617, 173] width 47 height 47
type input "**********"
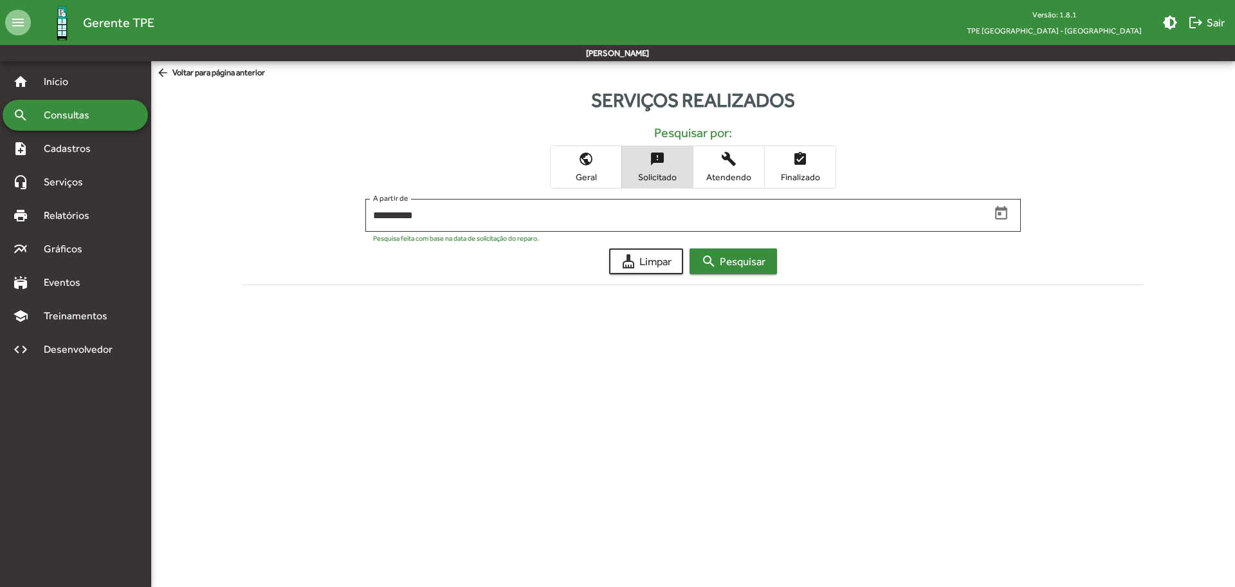
click at [743, 267] on span "search Pesquisar" at bounding box center [733, 261] width 64 height 23
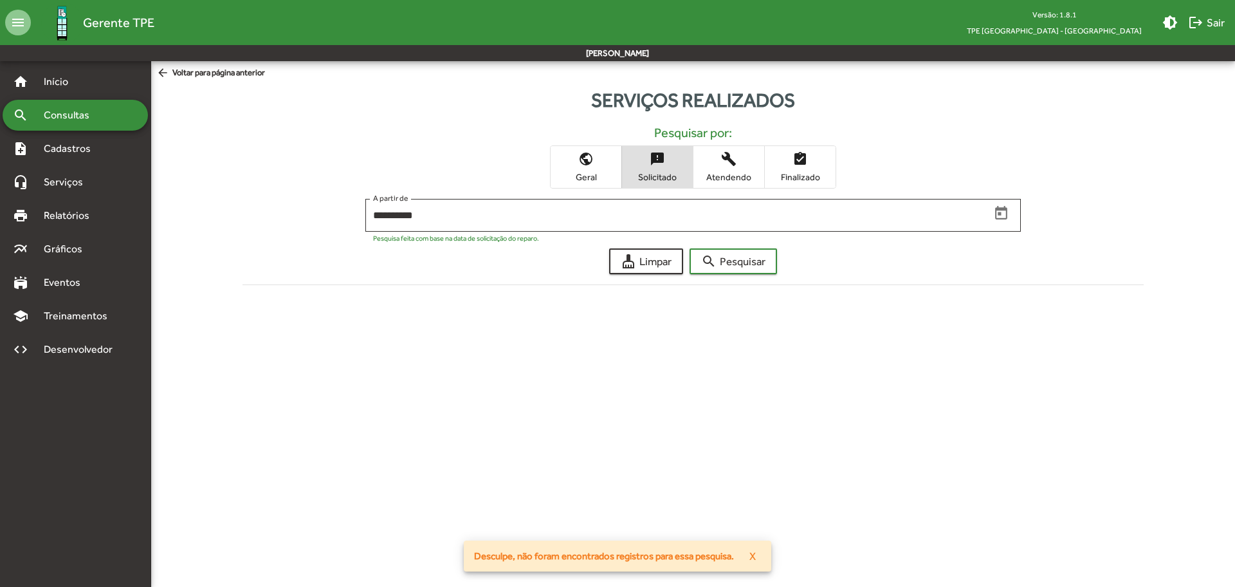
click at [596, 176] on span "Geral" at bounding box center [586, 177] width 64 height 12
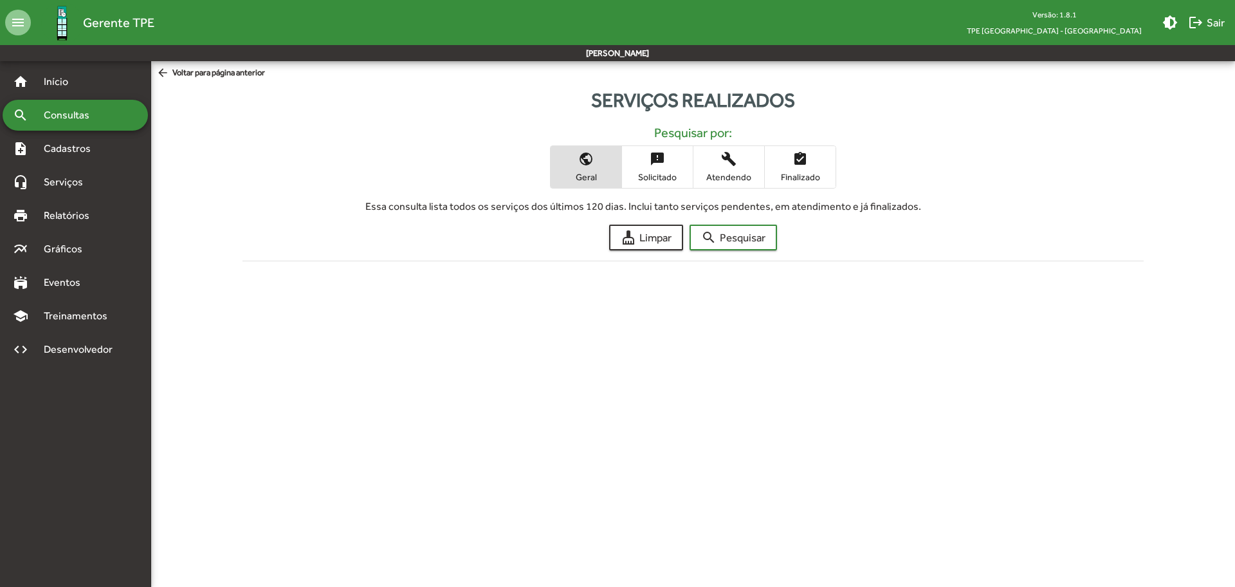
click at [748, 185] on span "build Atendendo" at bounding box center [729, 167] width 71 height 42
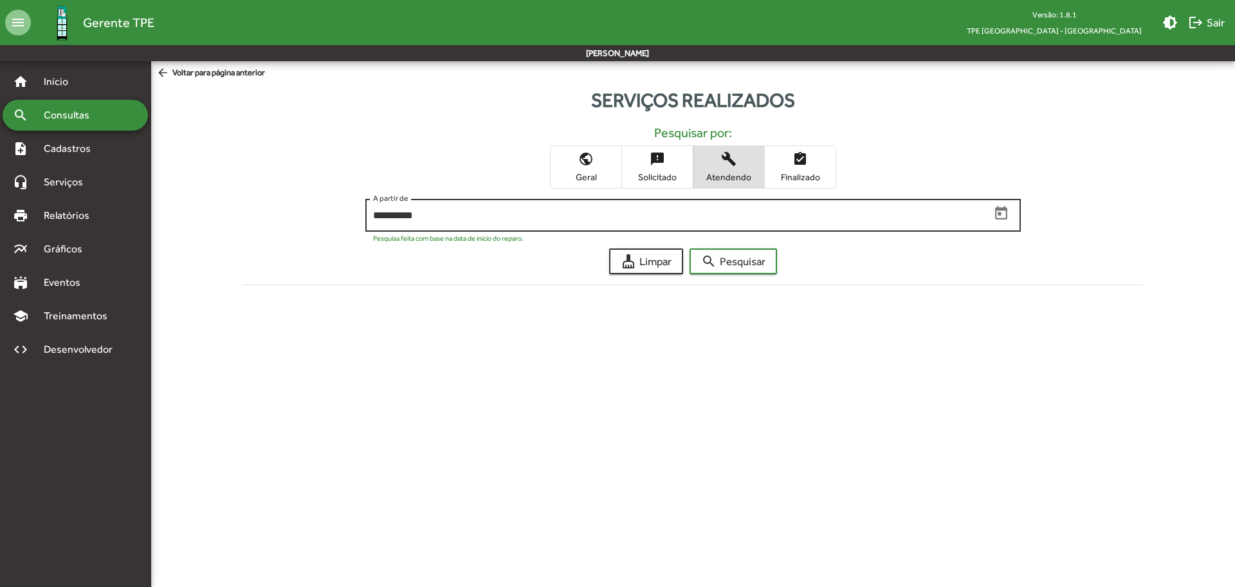
click at [988, 210] on input "**********" at bounding box center [681, 216] width 617 height 12
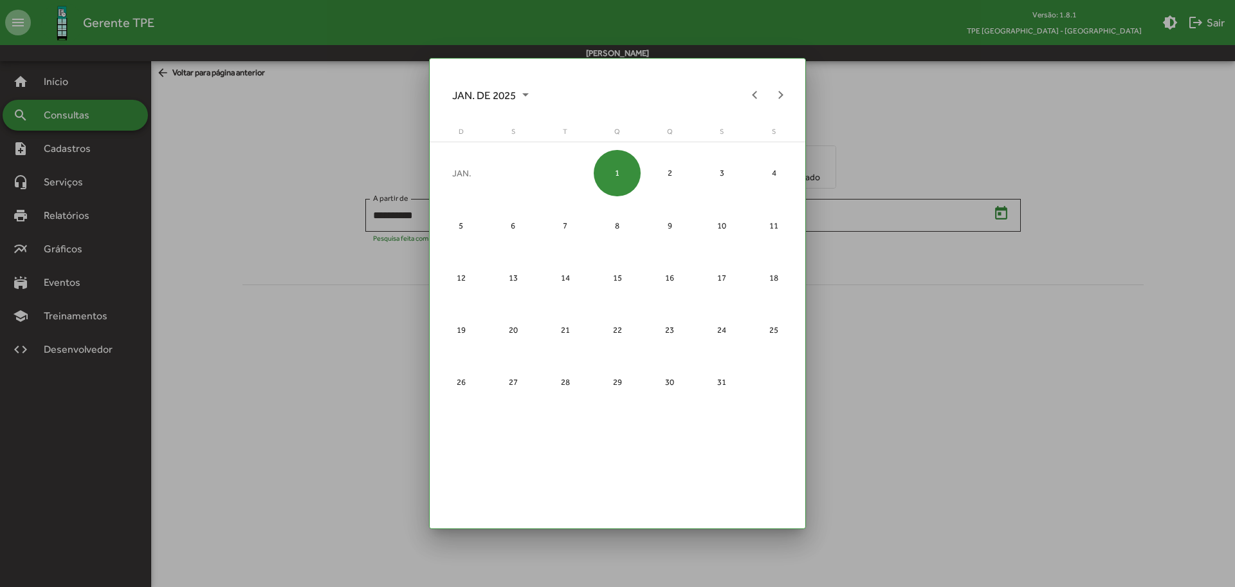
click at [490, 89] on span "JAN. DE 2025" at bounding box center [490, 95] width 77 height 23
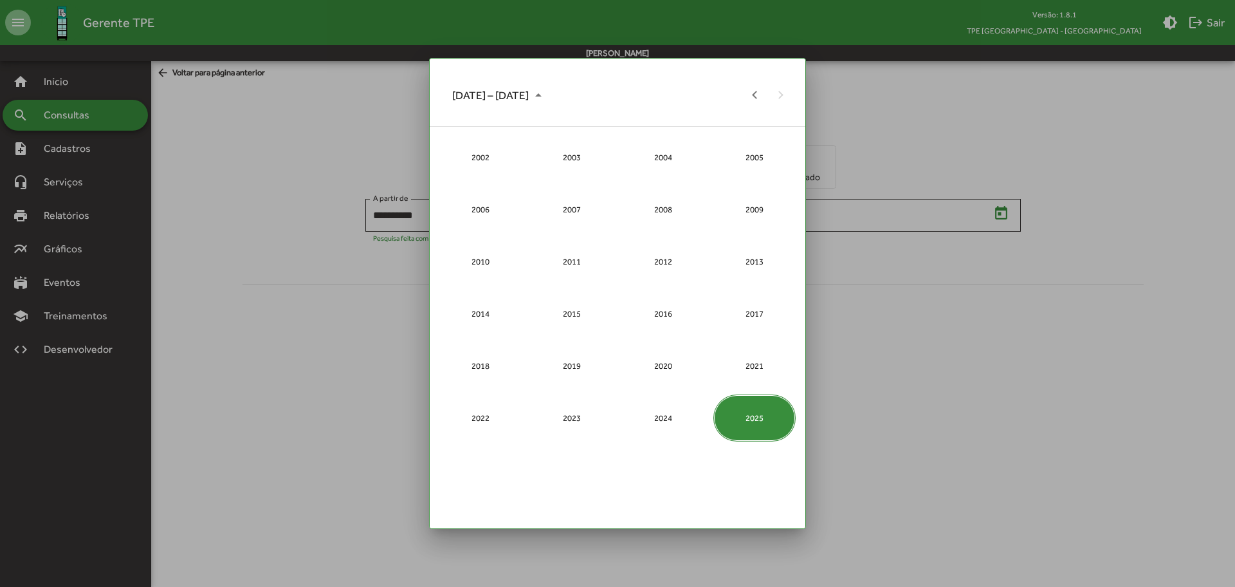
click at [722, 403] on div "2025" at bounding box center [755, 417] width 82 height 47
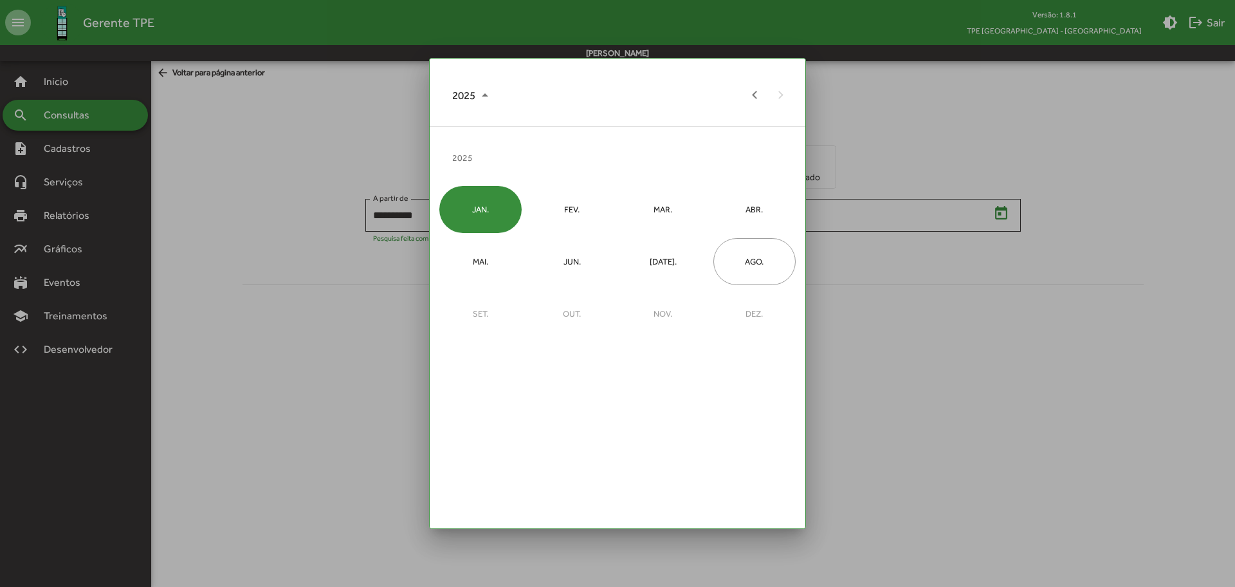
click at [481, 211] on div "JAN." at bounding box center [480, 209] width 82 height 47
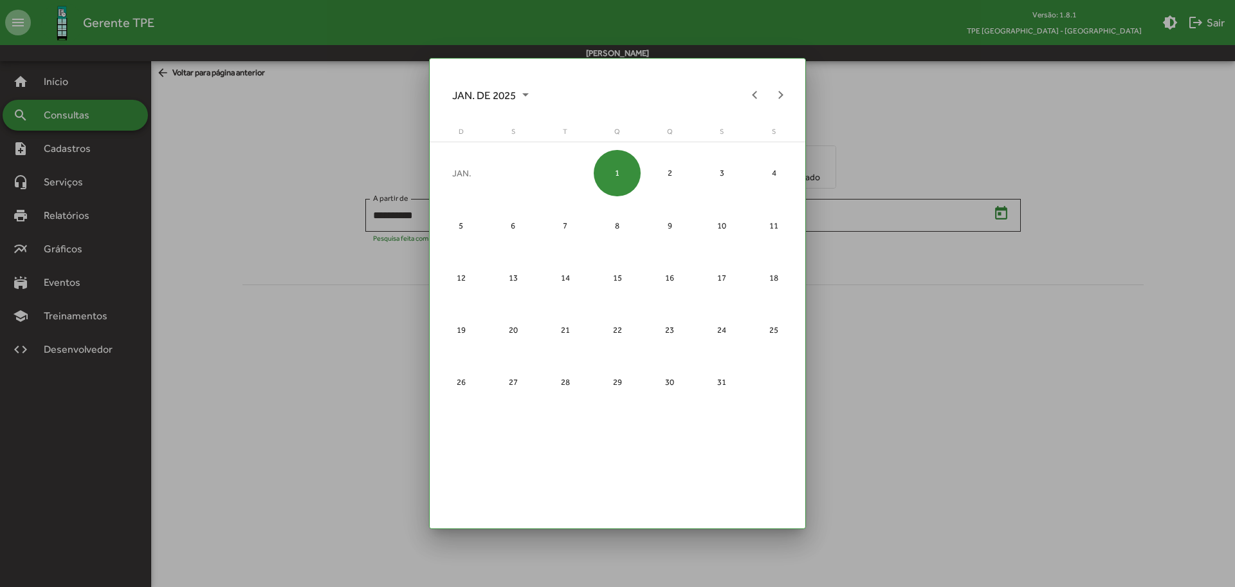
click at [605, 178] on div "1" at bounding box center [617, 173] width 47 height 47
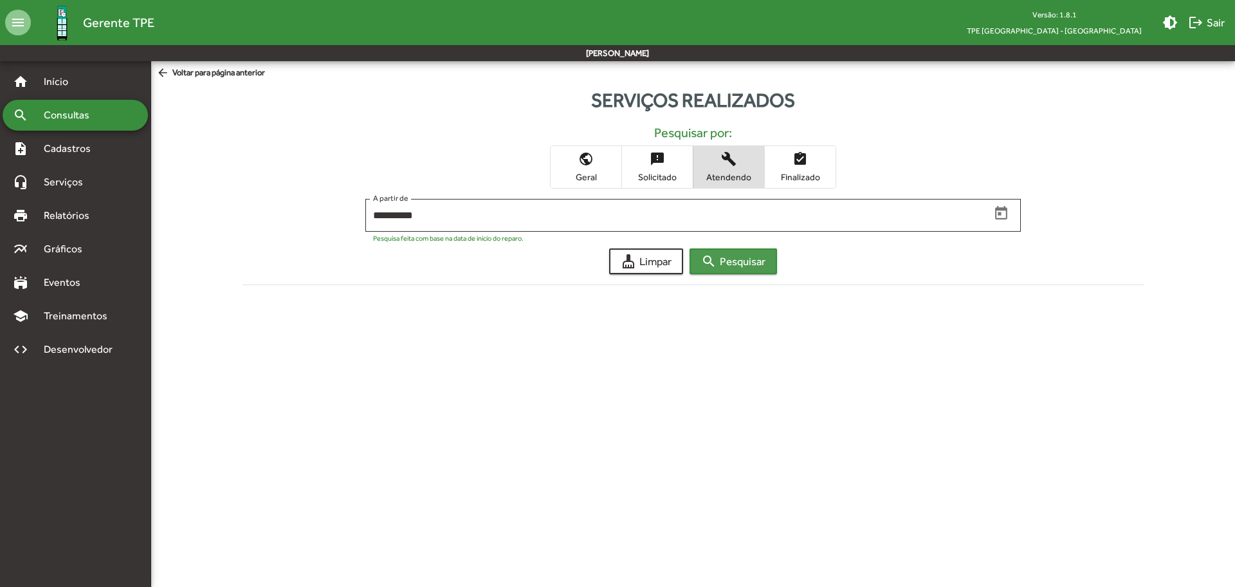
click at [727, 258] on span "search Pesquisar" at bounding box center [733, 261] width 64 height 23
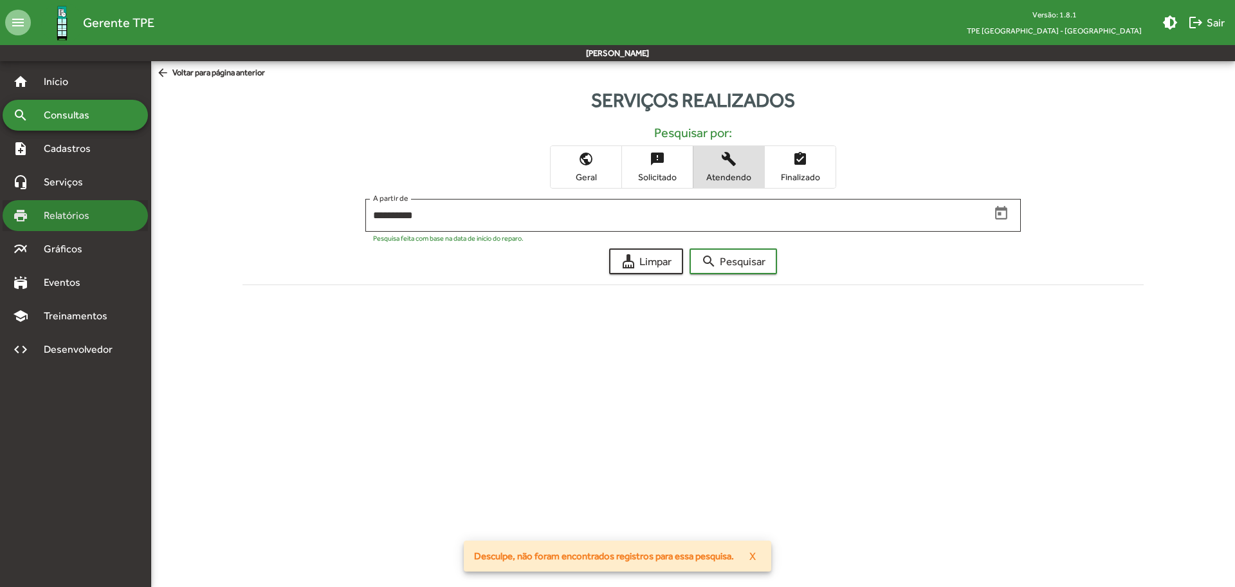
click at [103, 217] on span "Relatórios" at bounding box center [71, 215] width 70 height 15
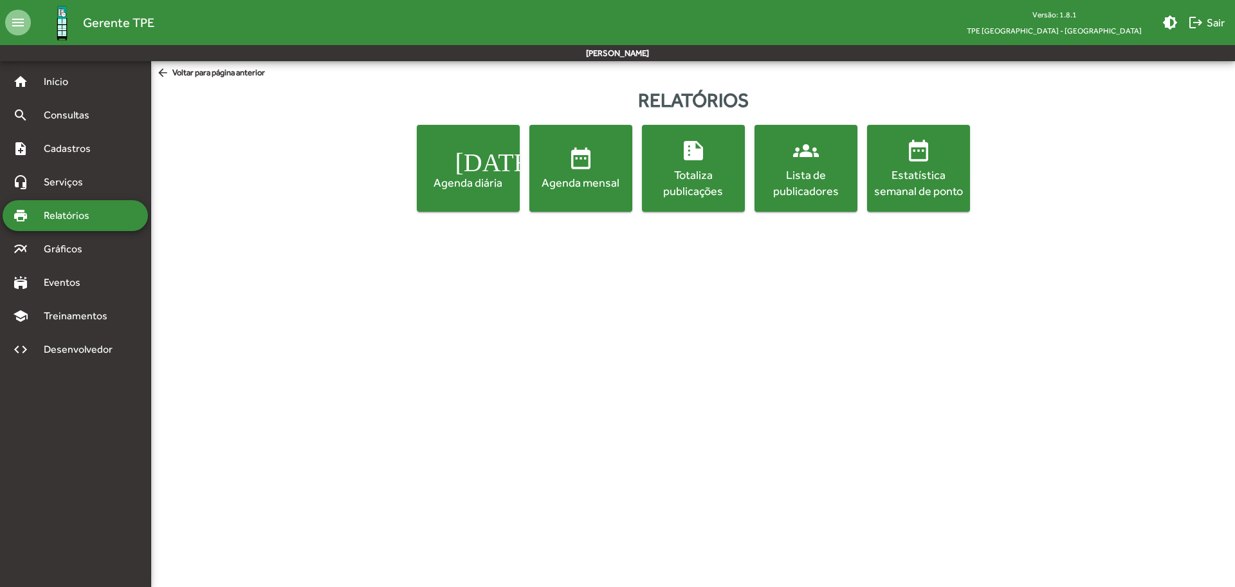
click at [942, 190] on div "Estatística semanal de ponto" at bounding box center [919, 183] width 98 height 32
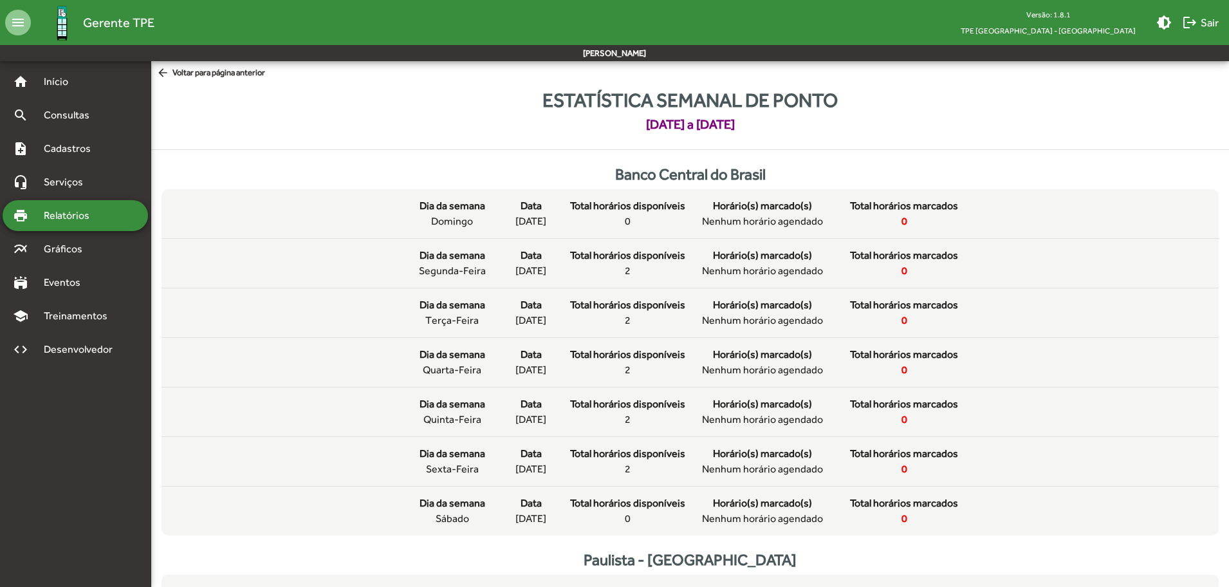
click at [221, 70] on span "arrow_back Voltar para página anterior" at bounding box center [210, 73] width 109 height 14
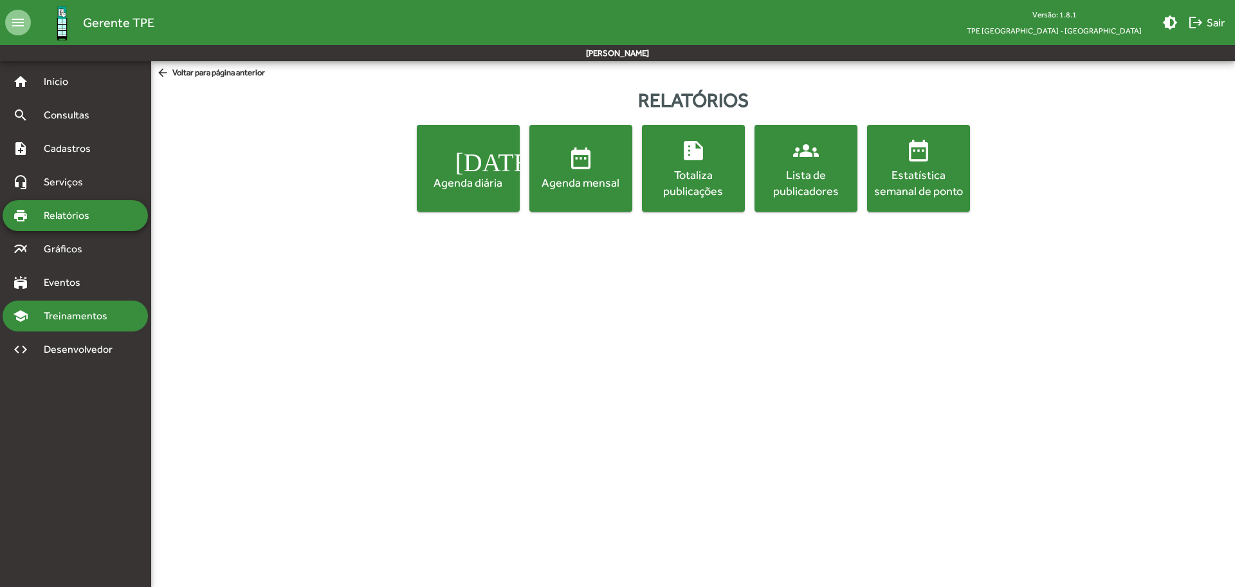
click at [44, 318] on span "Treinamentos" at bounding box center [79, 315] width 87 height 15
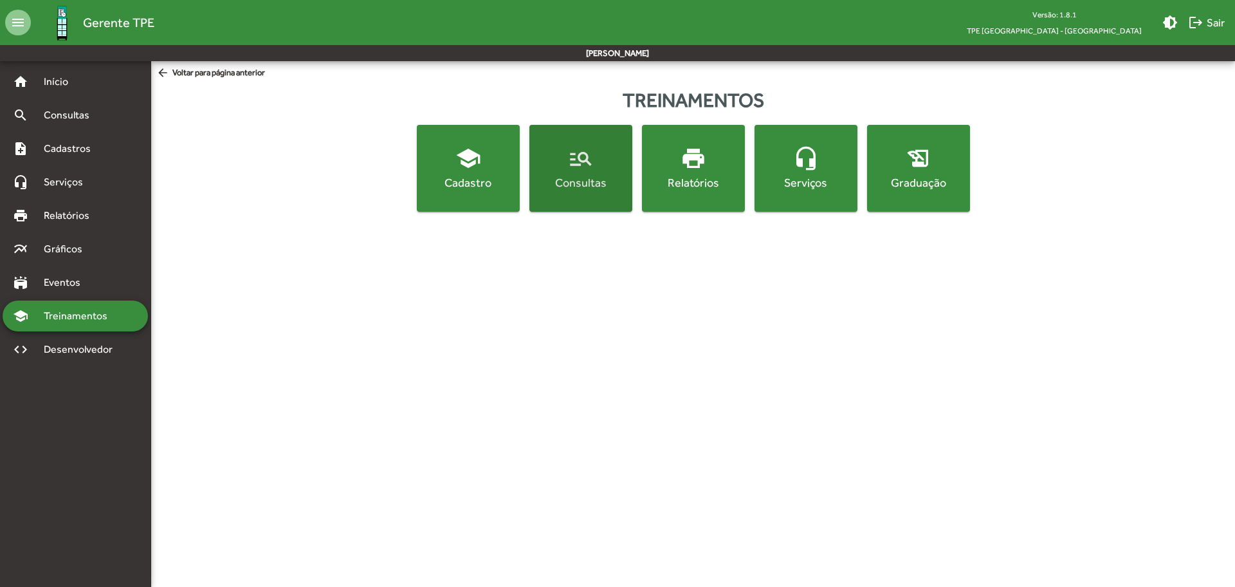
click at [576, 194] on button "manage_search Consultas" at bounding box center [580, 168] width 103 height 87
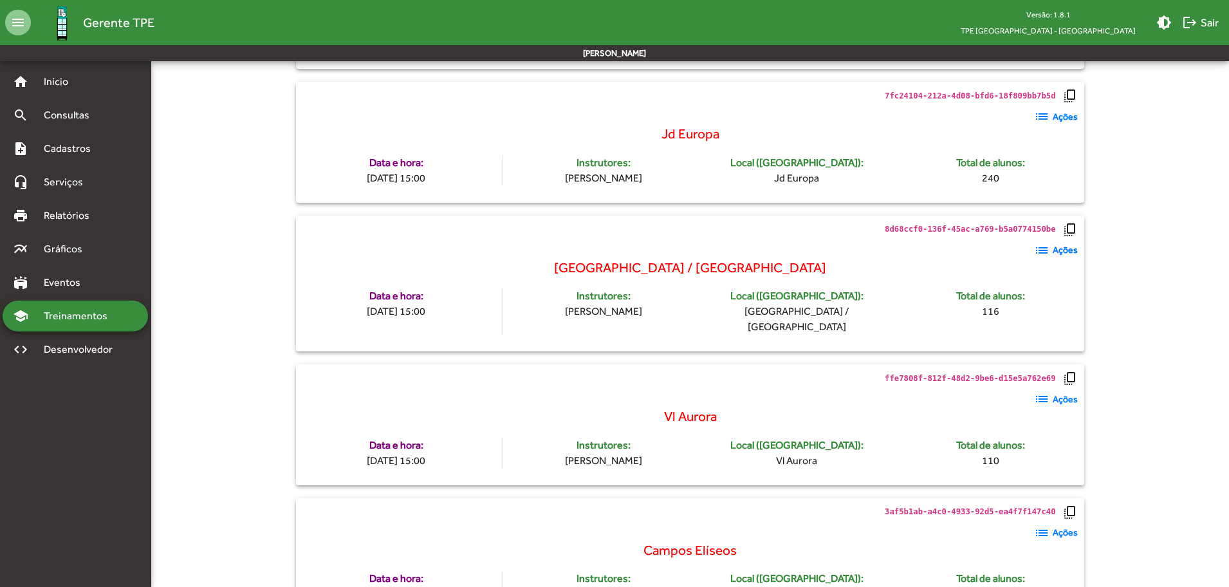
scroll to position [2162, 0]
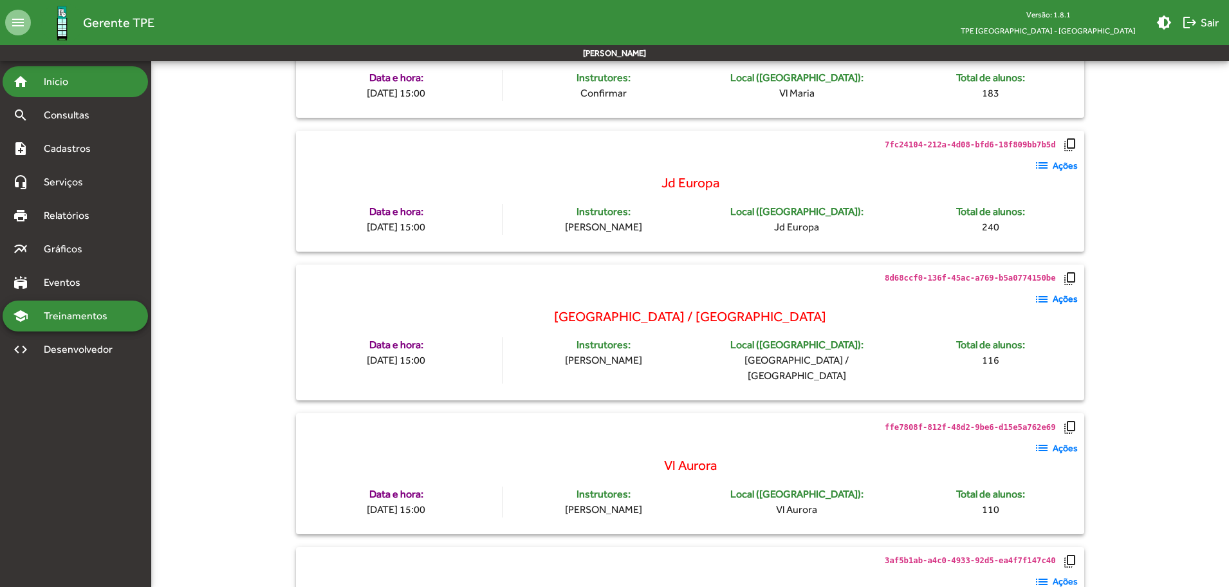
click at [41, 79] on span "Início" at bounding box center [61, 81] width 51 height 15
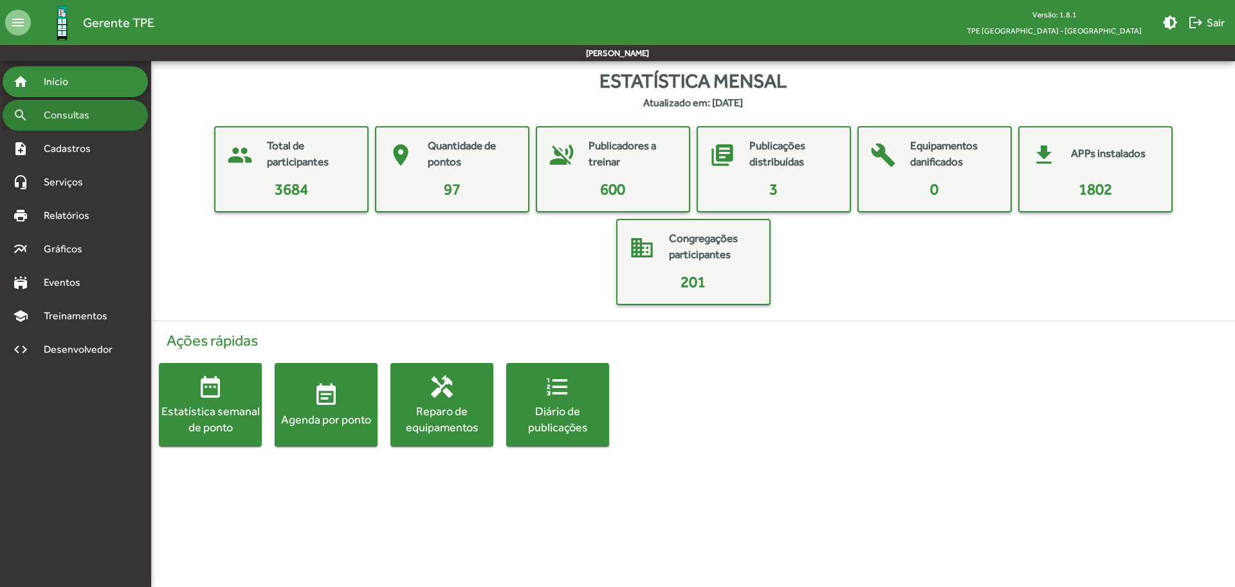
click at [50, 111] on span "Consultas" at bounding box center [71, 114] width 70 height 15
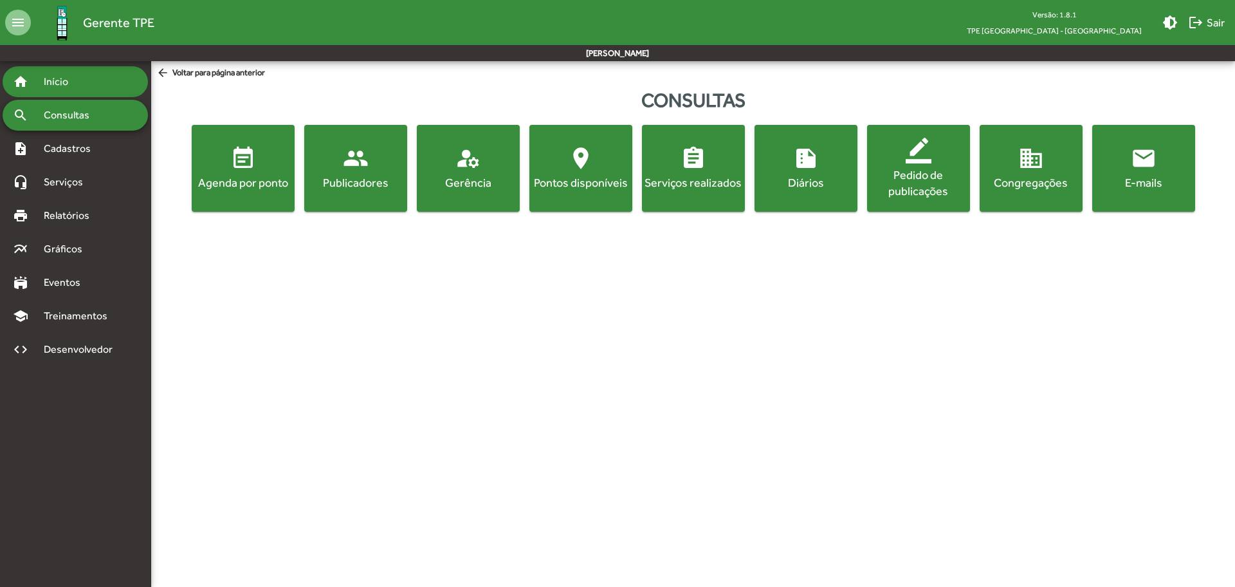
click at [53, 85] on span "Início" at bounding box center [61, 81] width 51 height 15
